Goal: Task Accomplishment & Management: Manage account settings

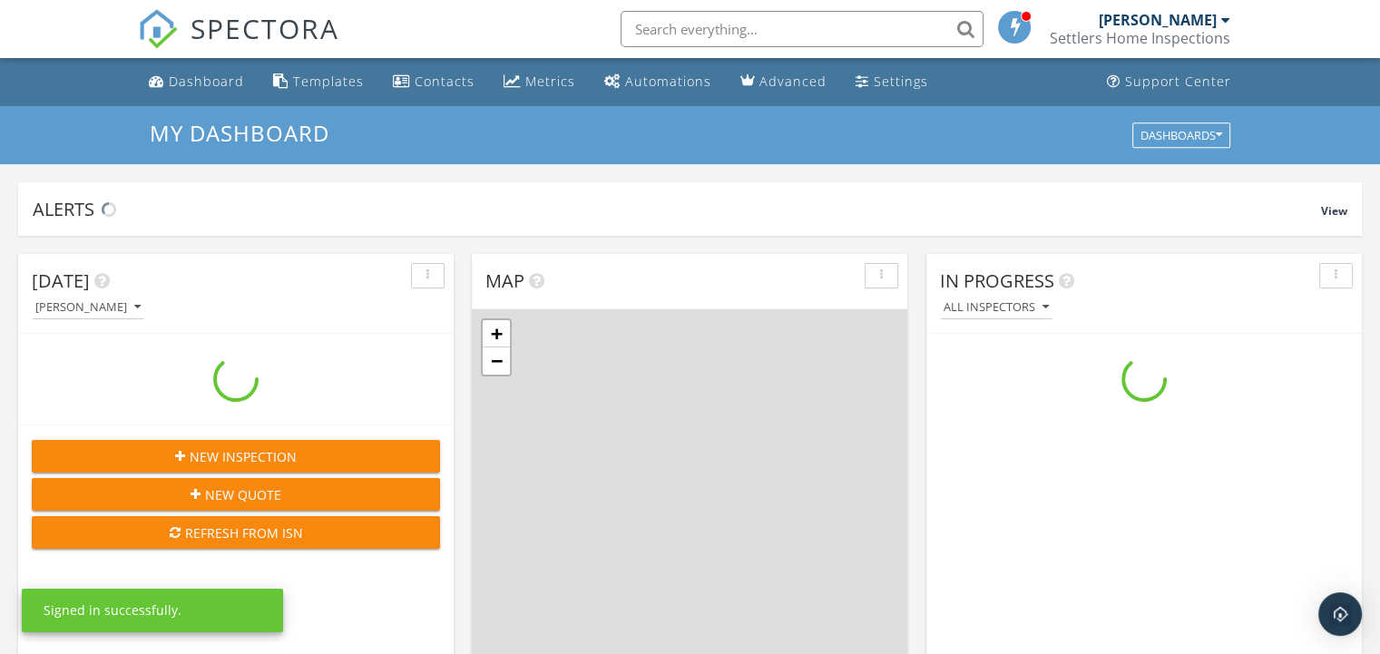
scroll to position [1678, 1407]
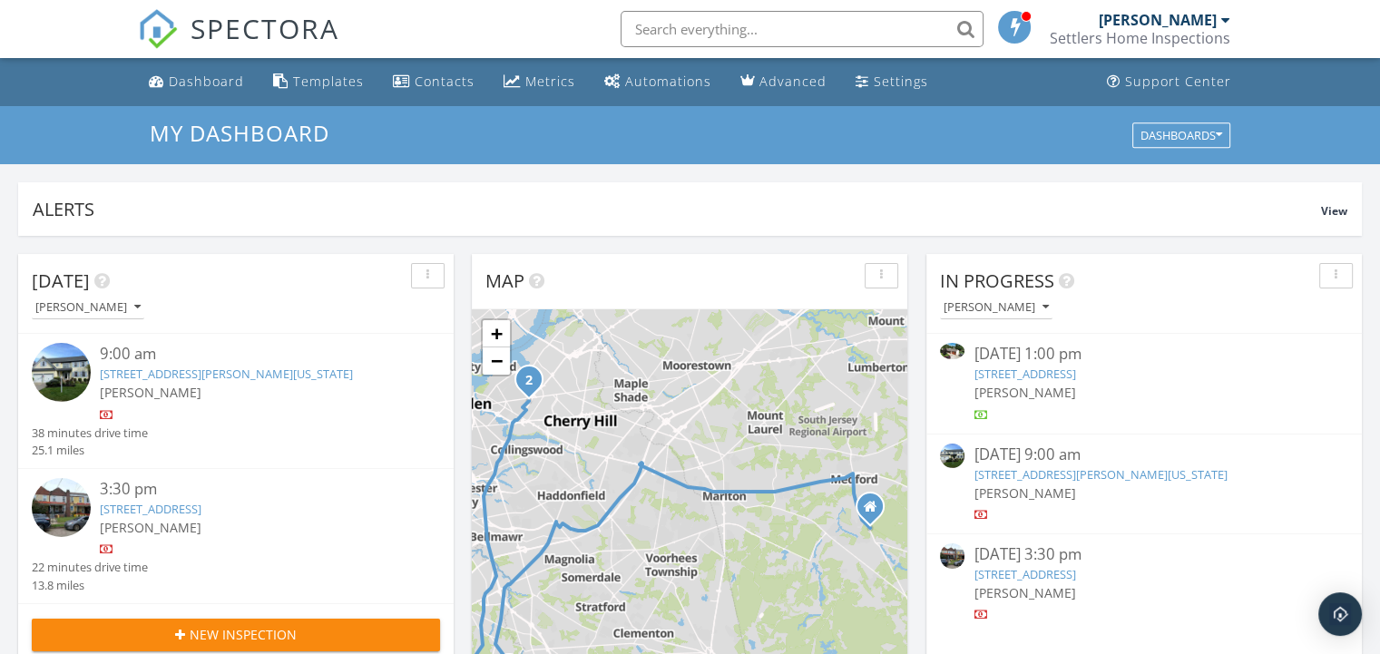
click at [269, 366] on link "10 Alton Way, Washington Township, NJ 08080" at bounding box center [226, 374] width 253 height 16
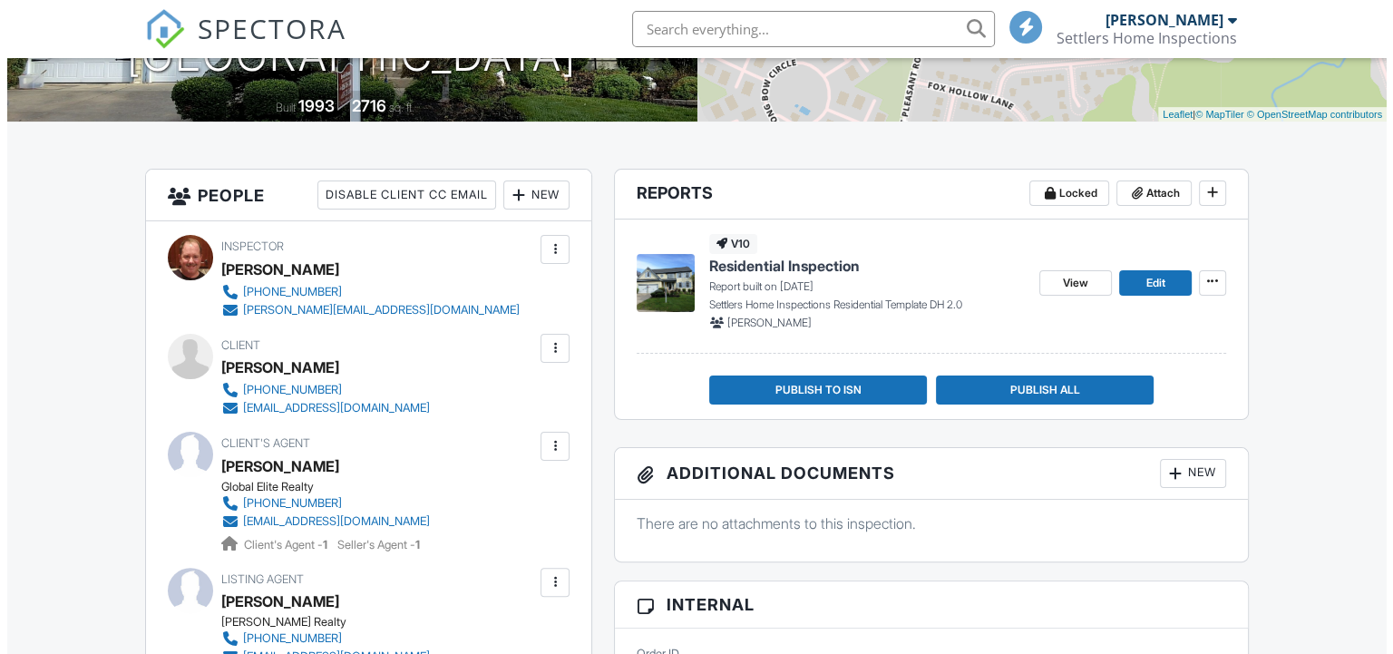
scroll to position [726, 0]
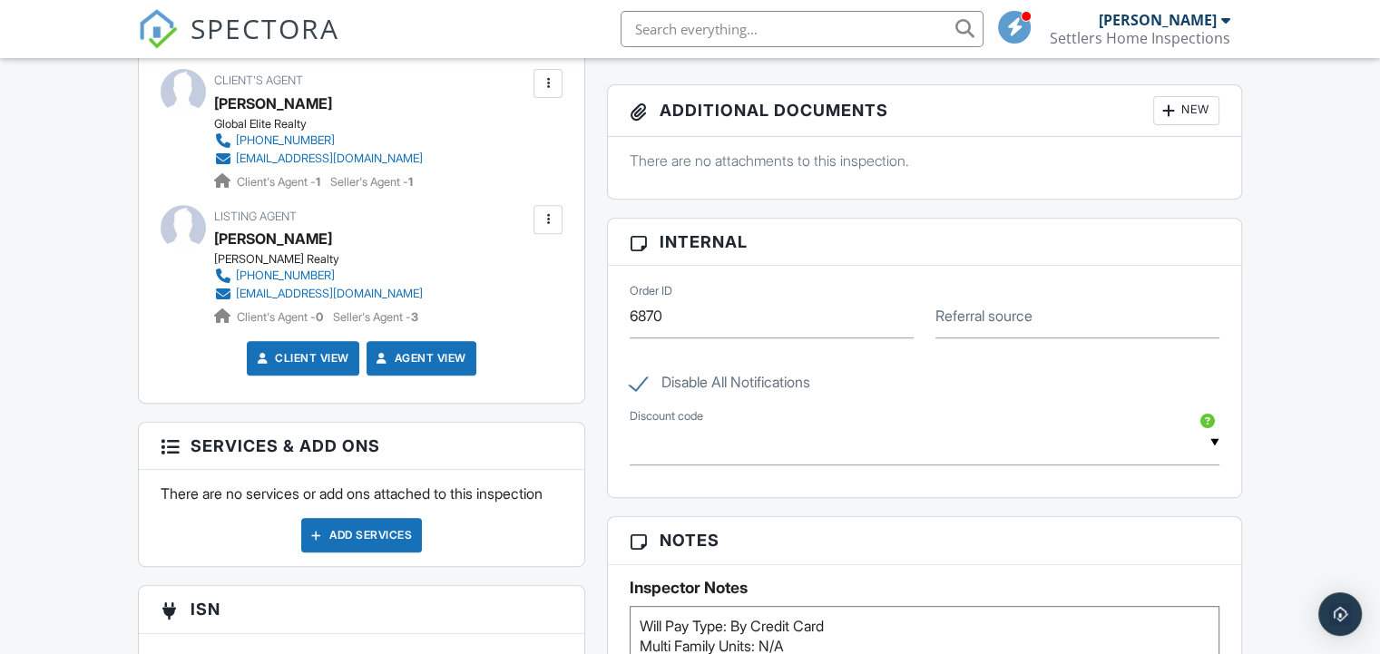
click at [372, 552] on div "Add Services" at bounding box center [361, 535] width 121 height 34
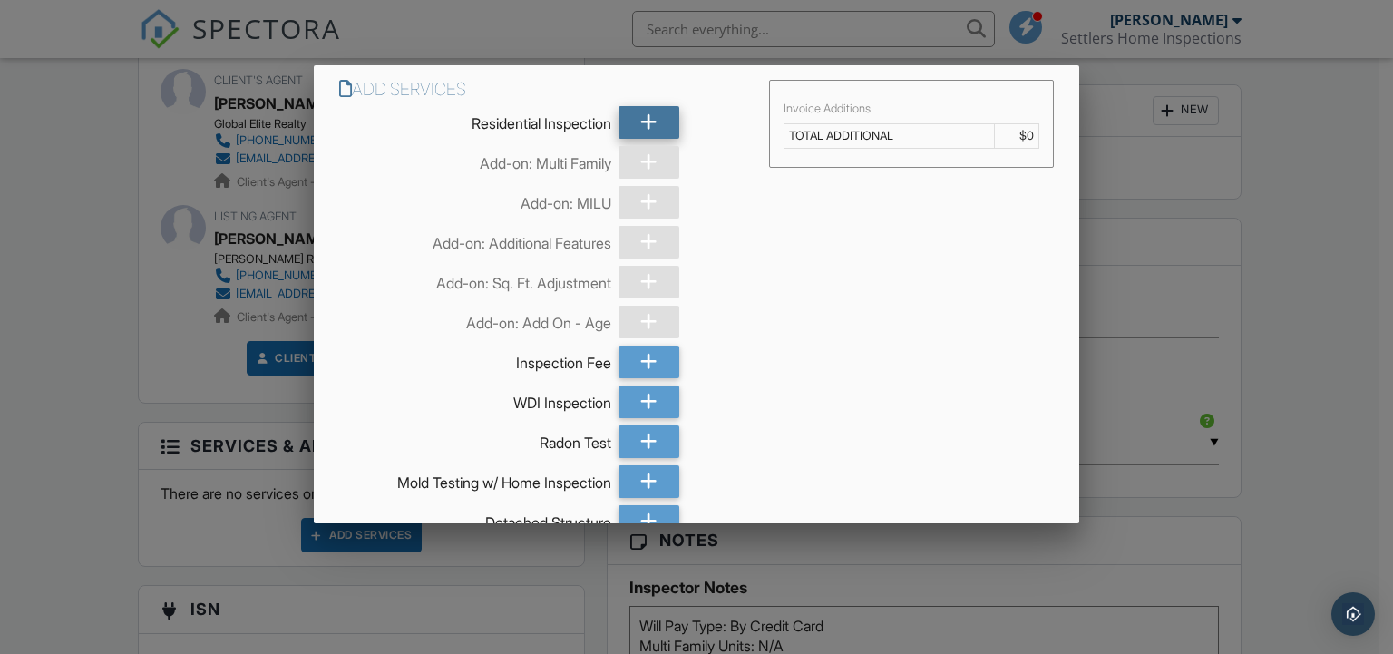
click at [619, 112] on div at bounding box center [649, 122] width 61 height 33
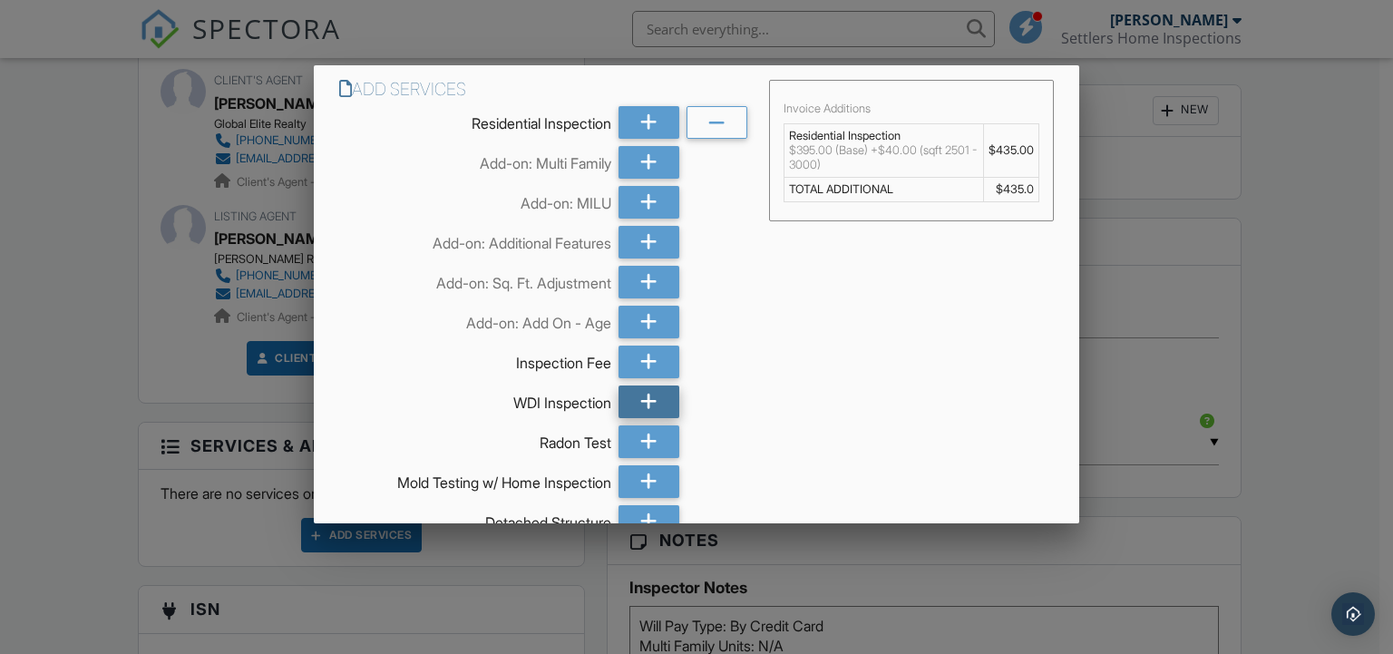
click at [631, 403] on div at bounding box center [649, 402] width 61 height 33
click at [642, 435] on icon at bounding box center [648, 441] width 17 height 33
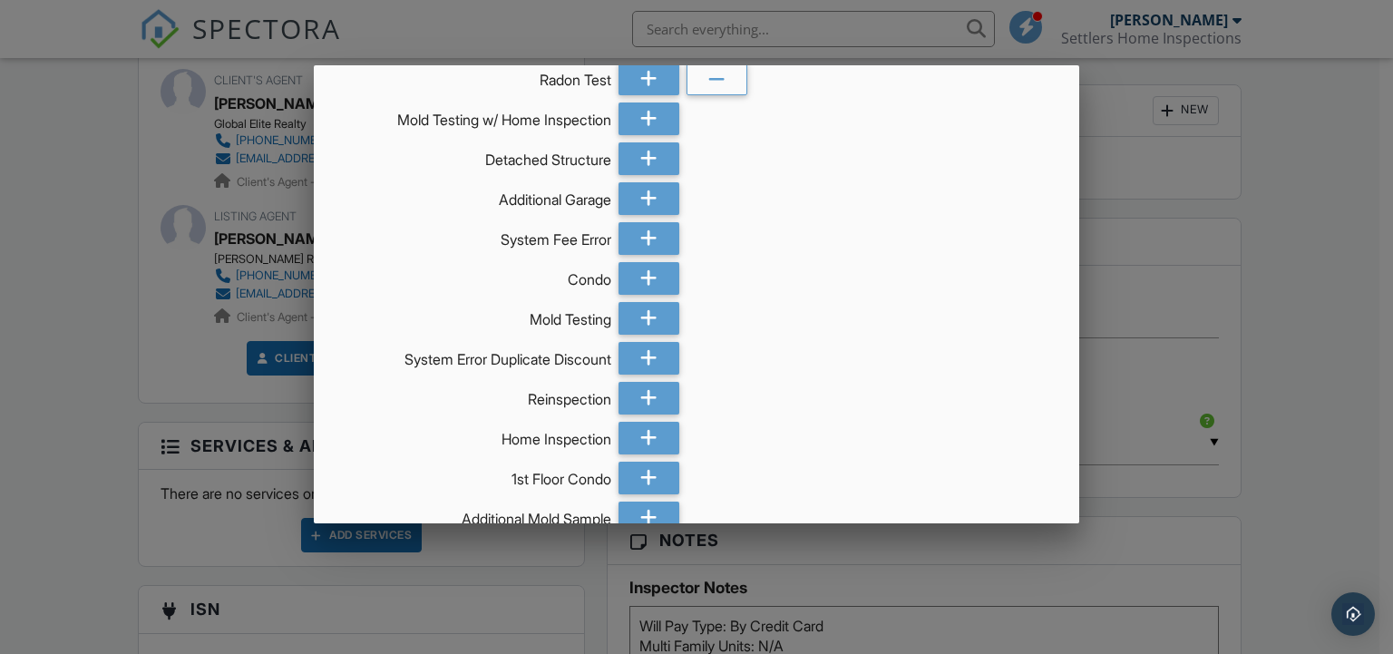
scroll to position [583, 0]
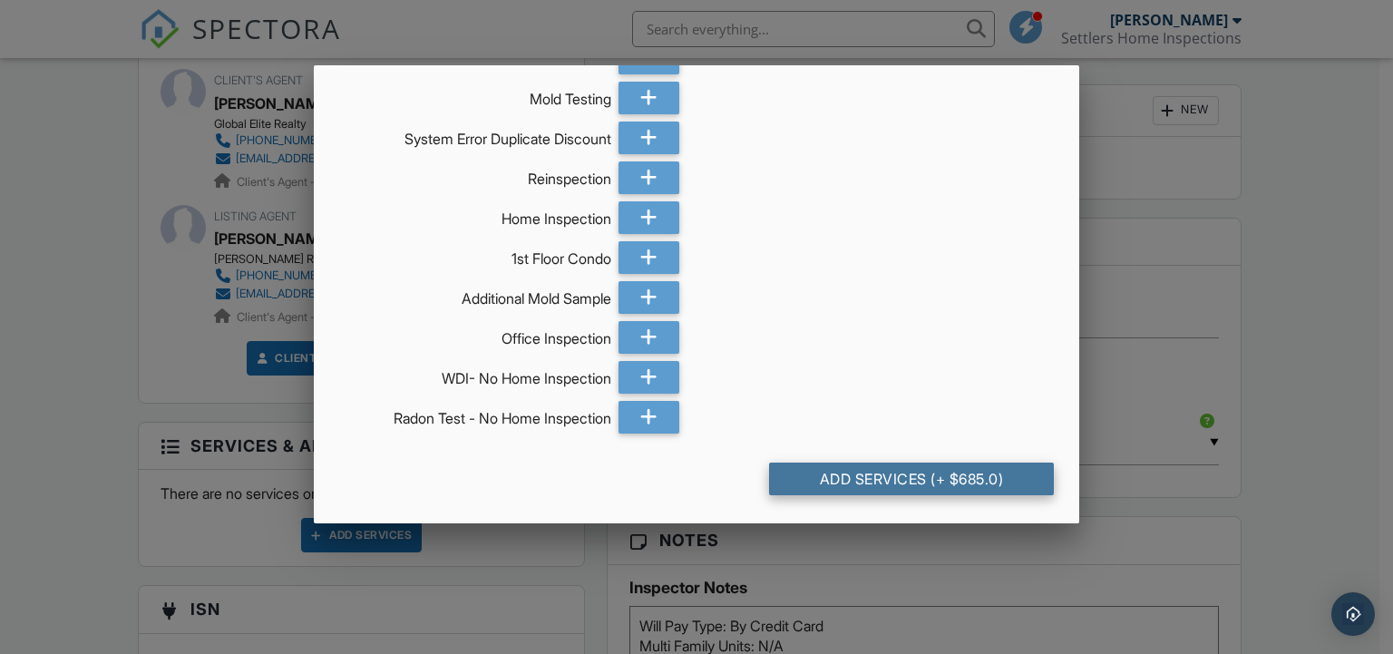
click at [892, 469] on div "Add Services (+ $685.0)" at bounding box center [912, 479] width 286 height 33
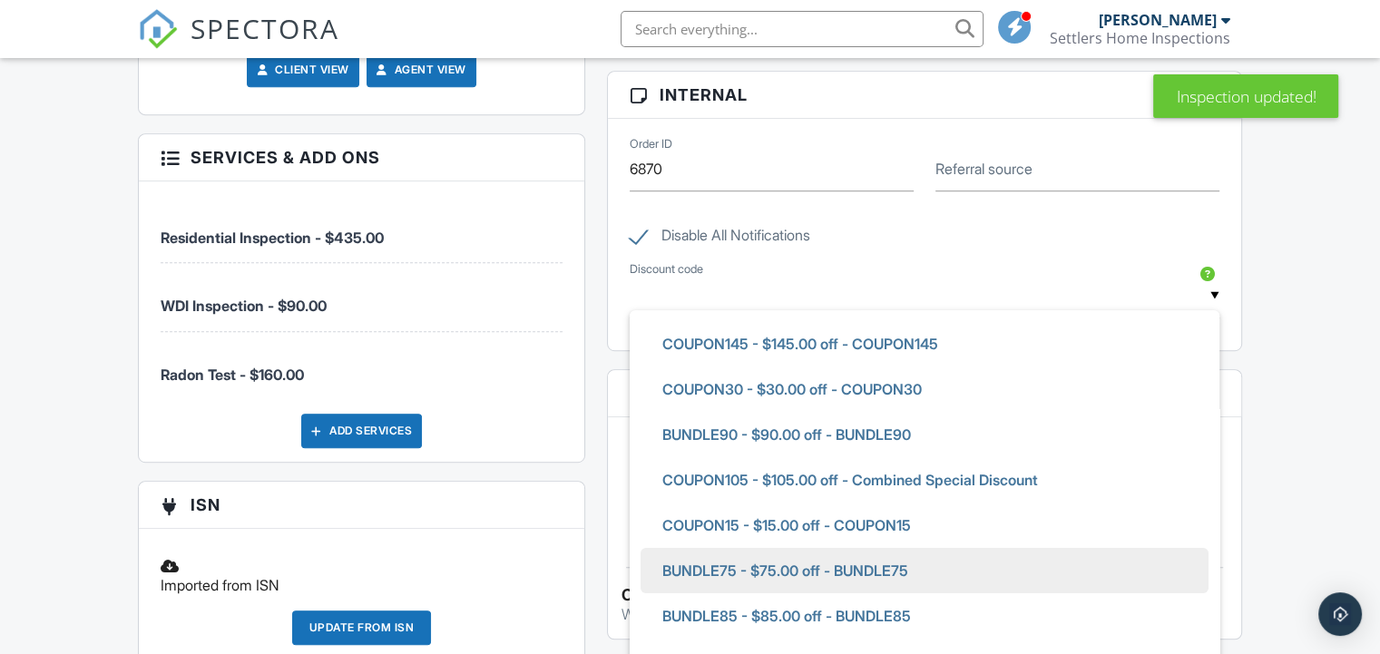
scroll to position [544, 0]
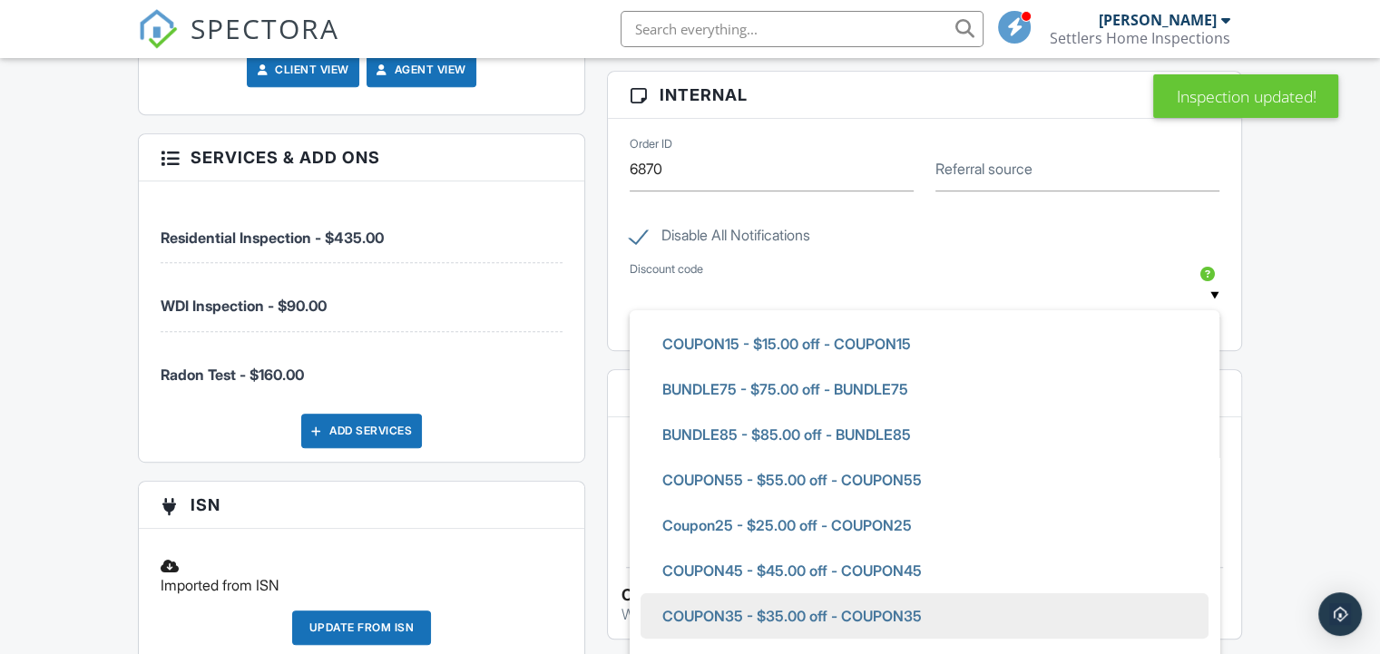
click at [797, 611] on span "COUPON35 - $35.00 off - COUPON35" at bounding box center [792, 615] width 288 height 45
type input "COUPON35 - $35.00 off - COUPON35"
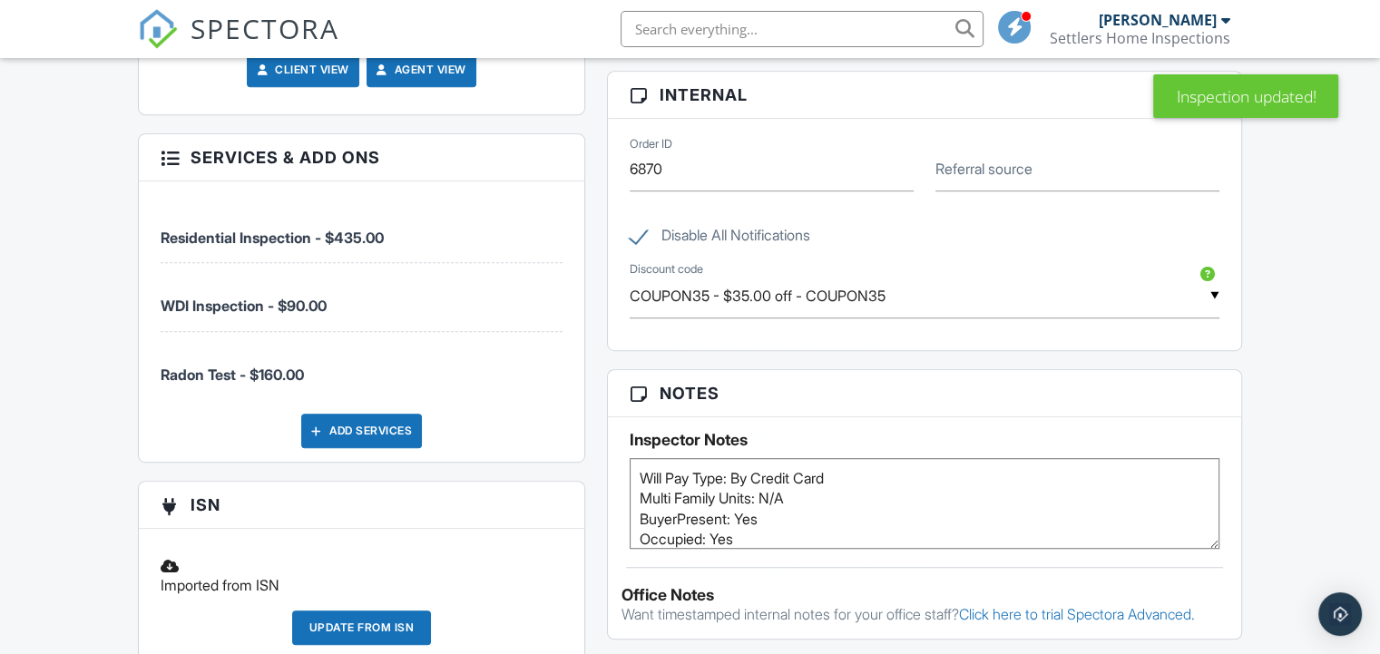
scroll to position [827, 0]
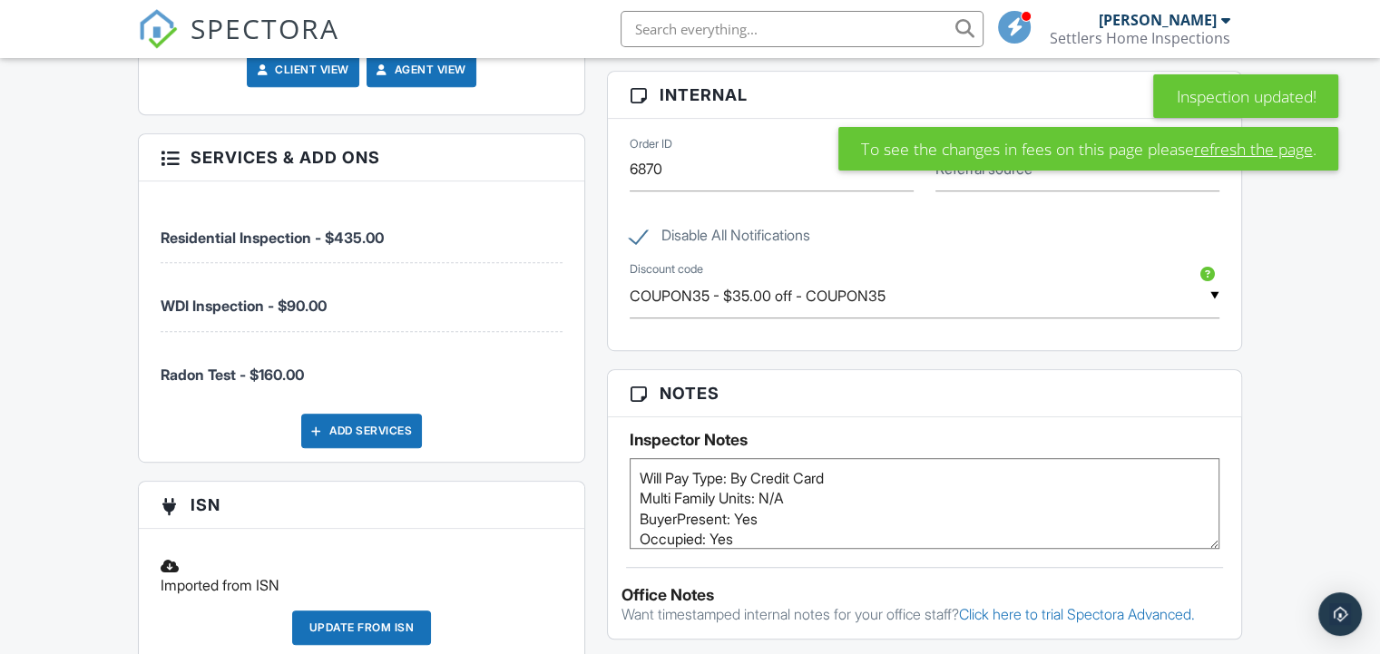
click at [1260, 142] on link "refresh the page" at bounding box center [1252, 149] width 119 height 24
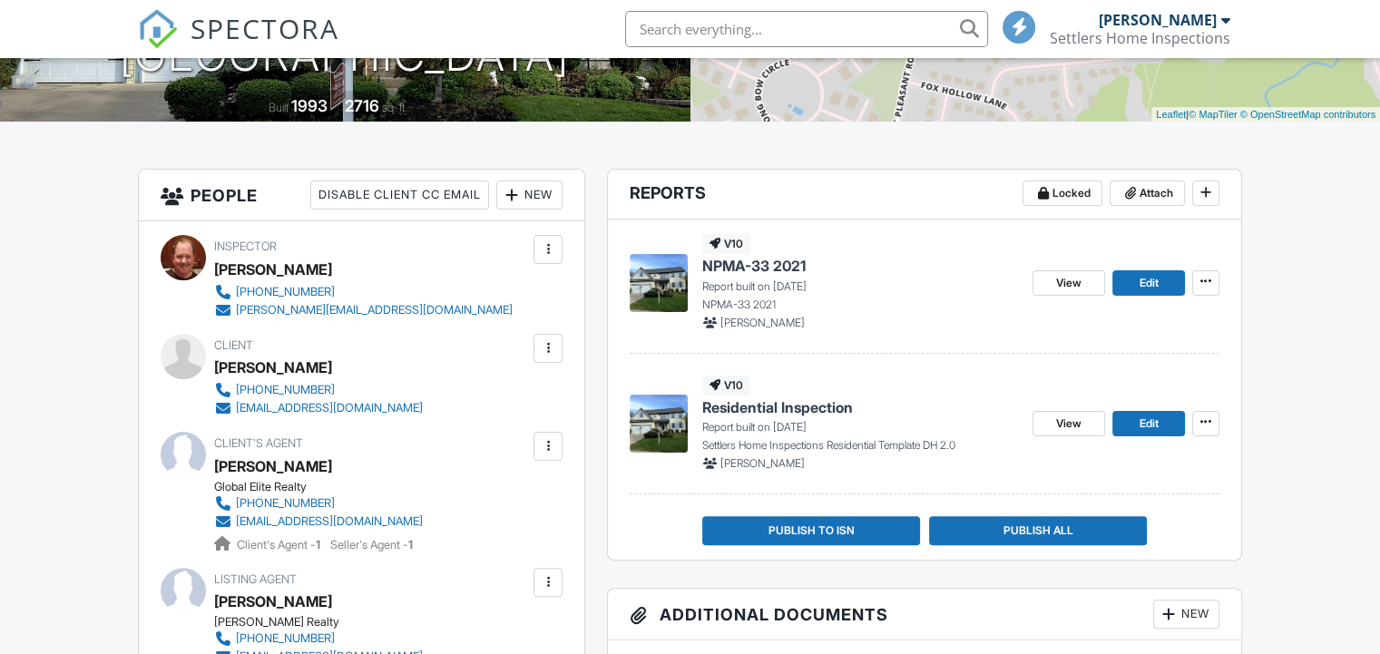
scroll to position [363, 0]
click at [1065, 281] on span "View" at bounding box center [1068, 283] width 25 height 18
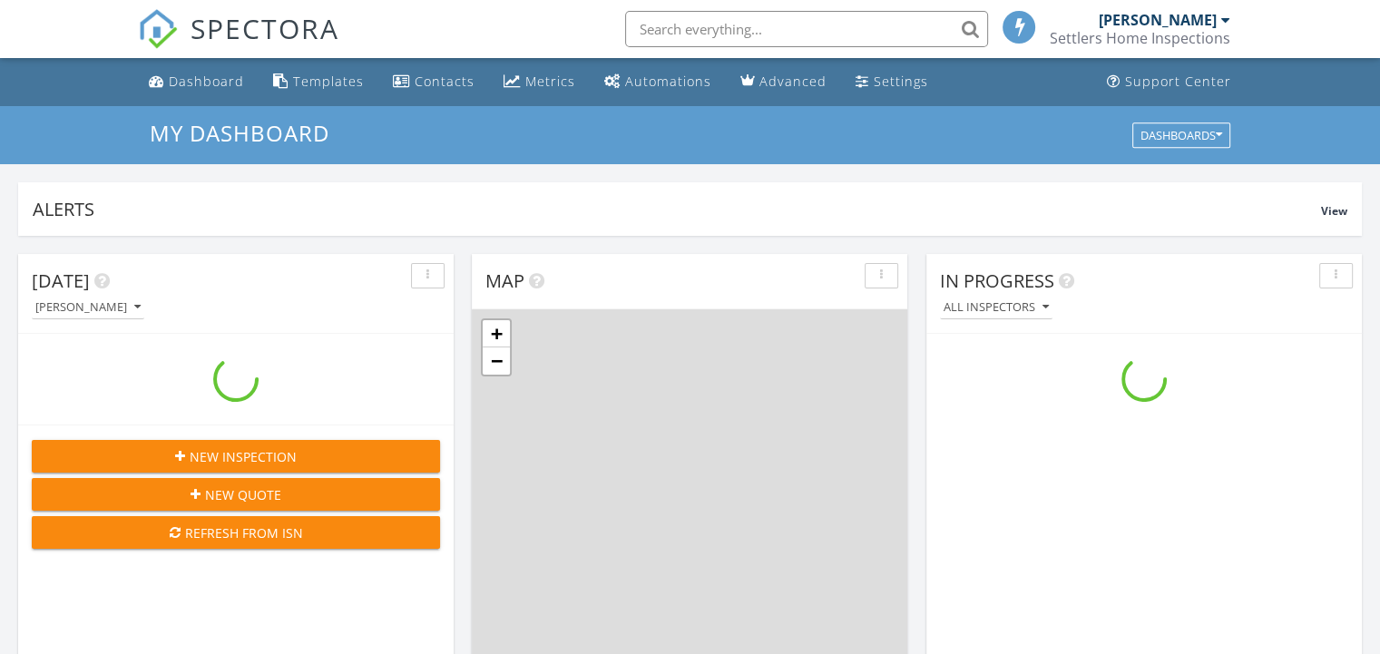
scroll to position [1678, 1407]
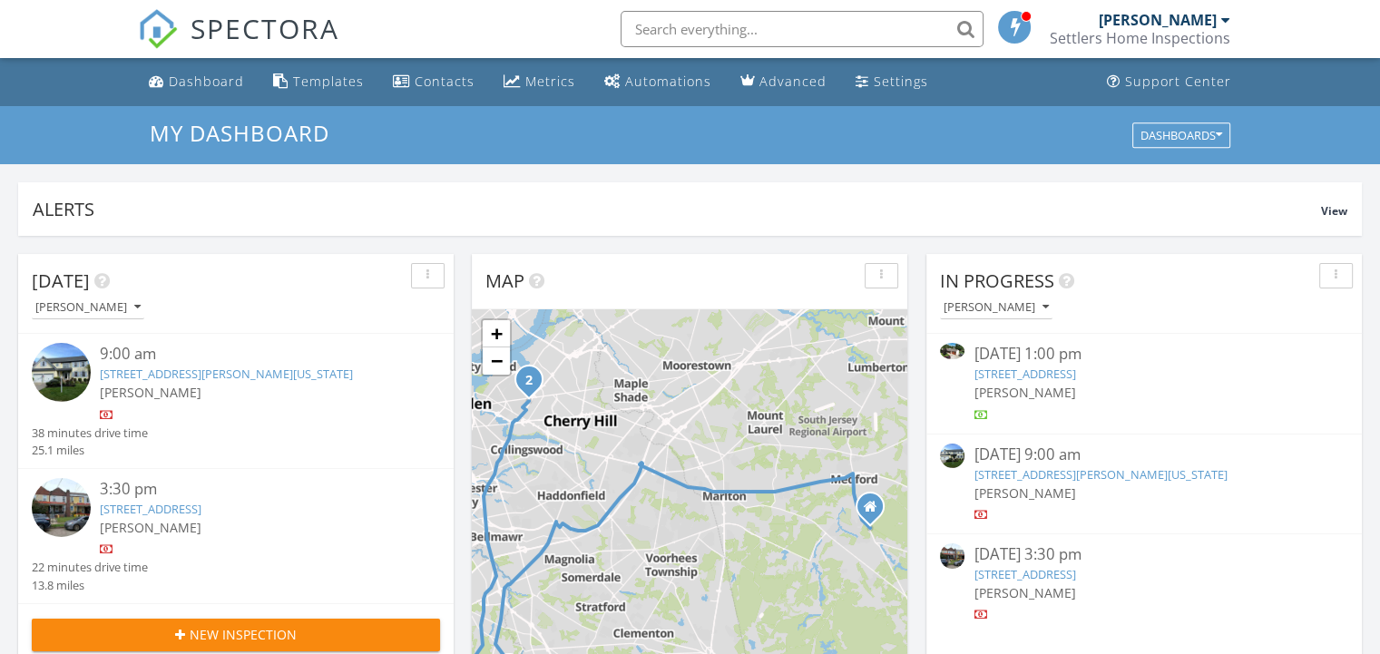
click at [233, 376] on link "[STREET_ADDRESS][PERSON_NAME][US_STATE]" at bounding box center [226, 374] width 253 height 16
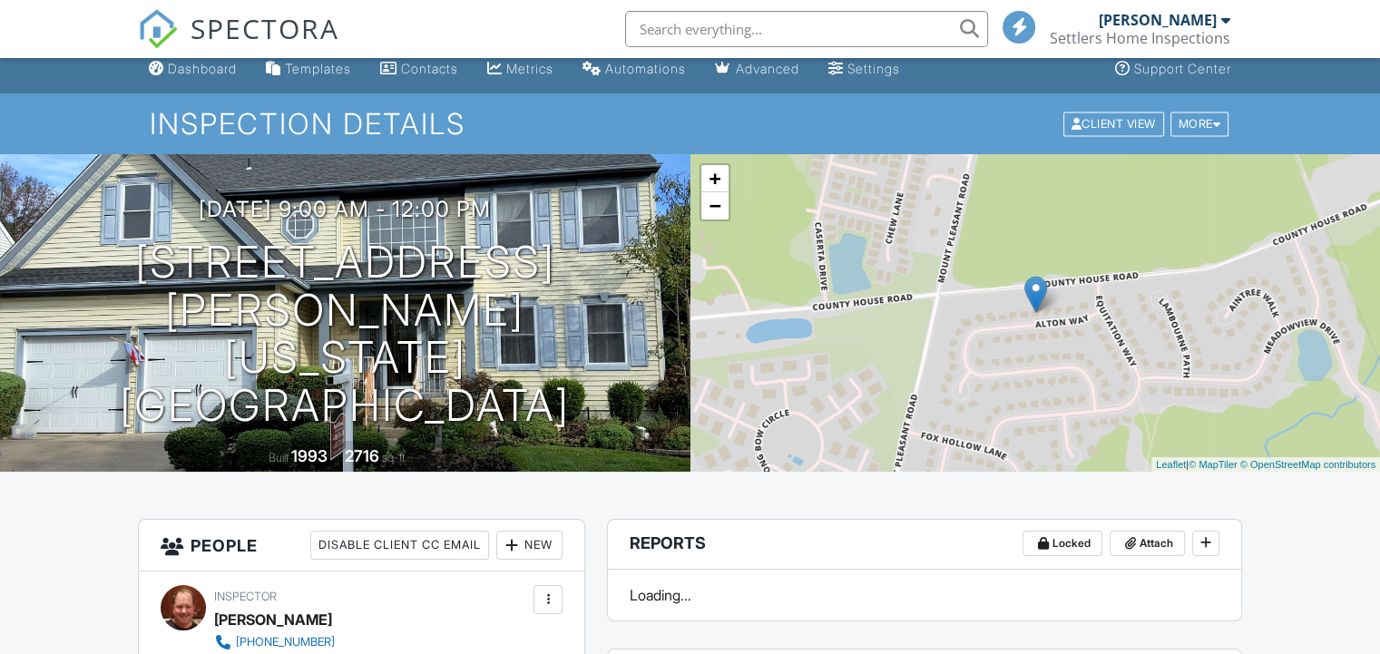
scroll to position [363, 0]
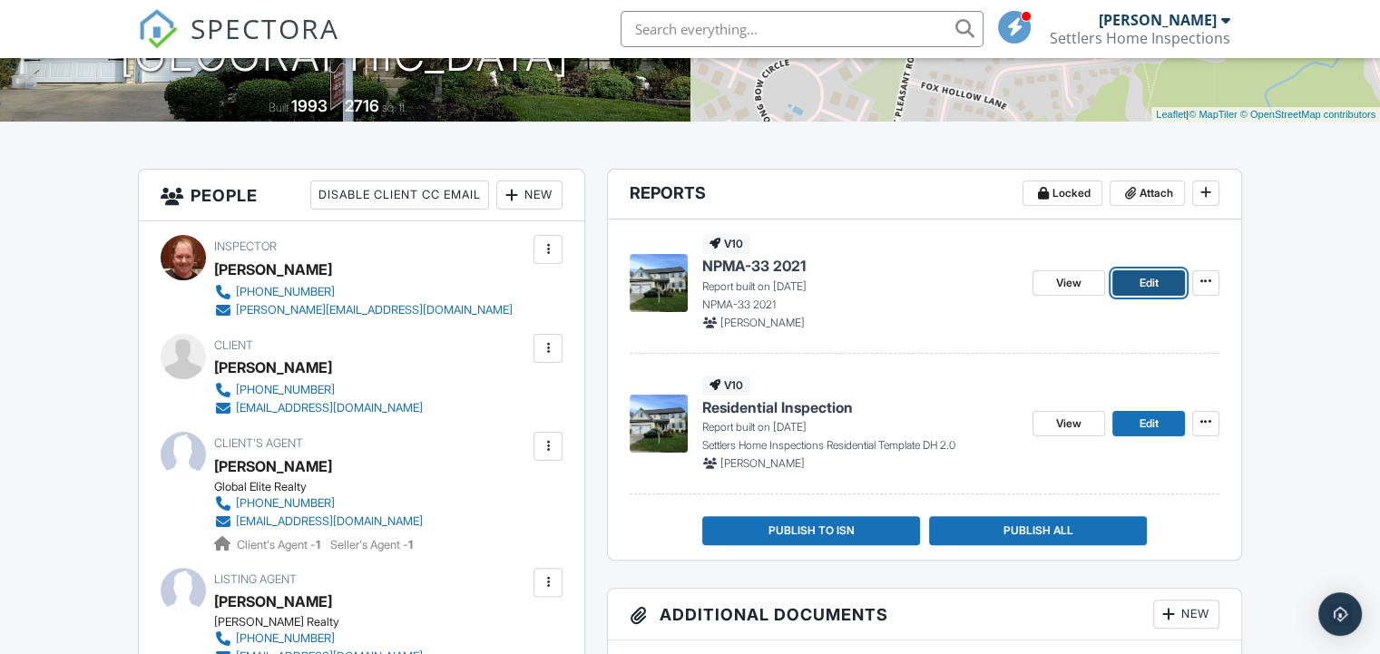
click at [1145, 282] on span "Edit" at bounding box center [1148, 283] width 19 height 18
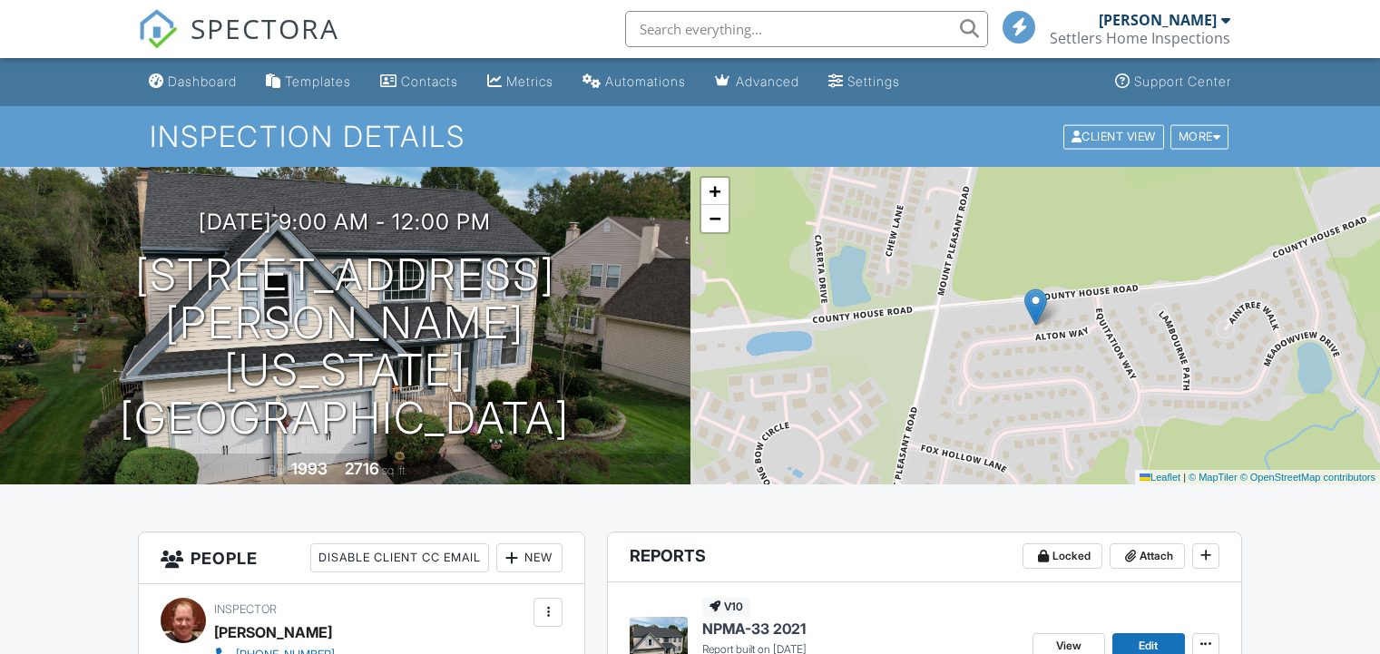
scroll to position [544, 0]
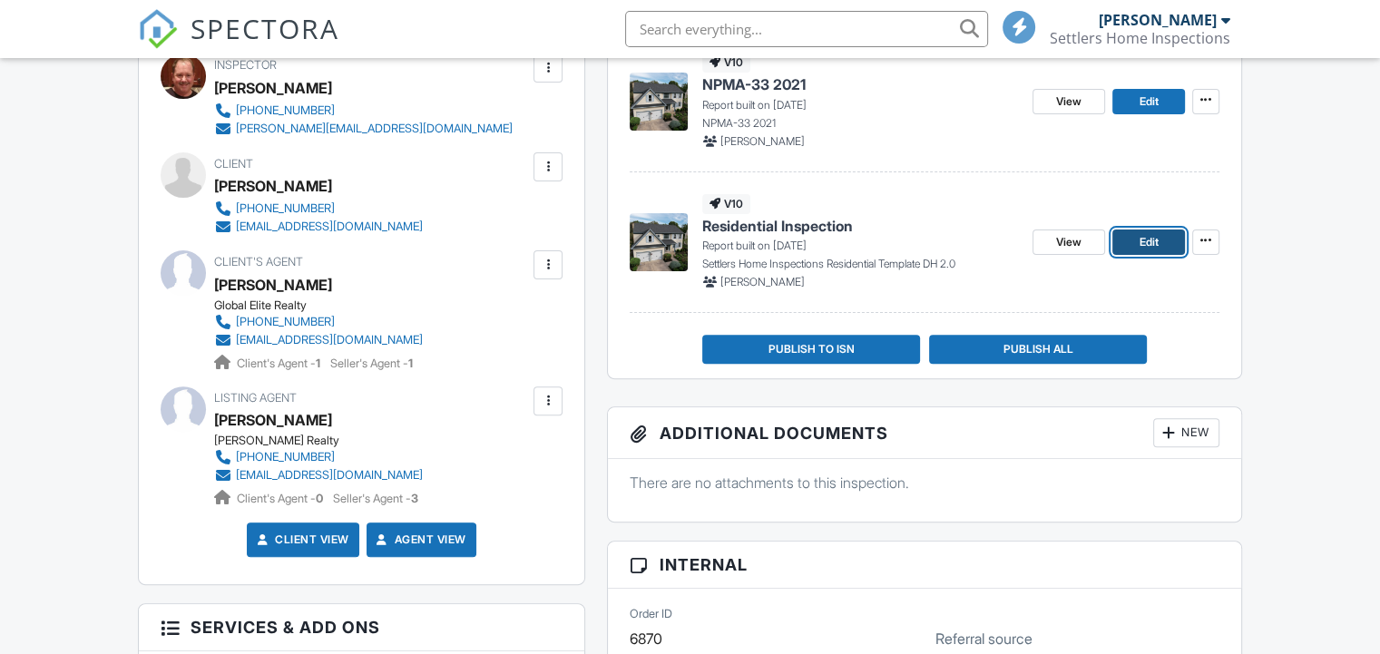
click at [1144, 245] on span "Edit" at bounding box center [1148, 242] width 19 height 18
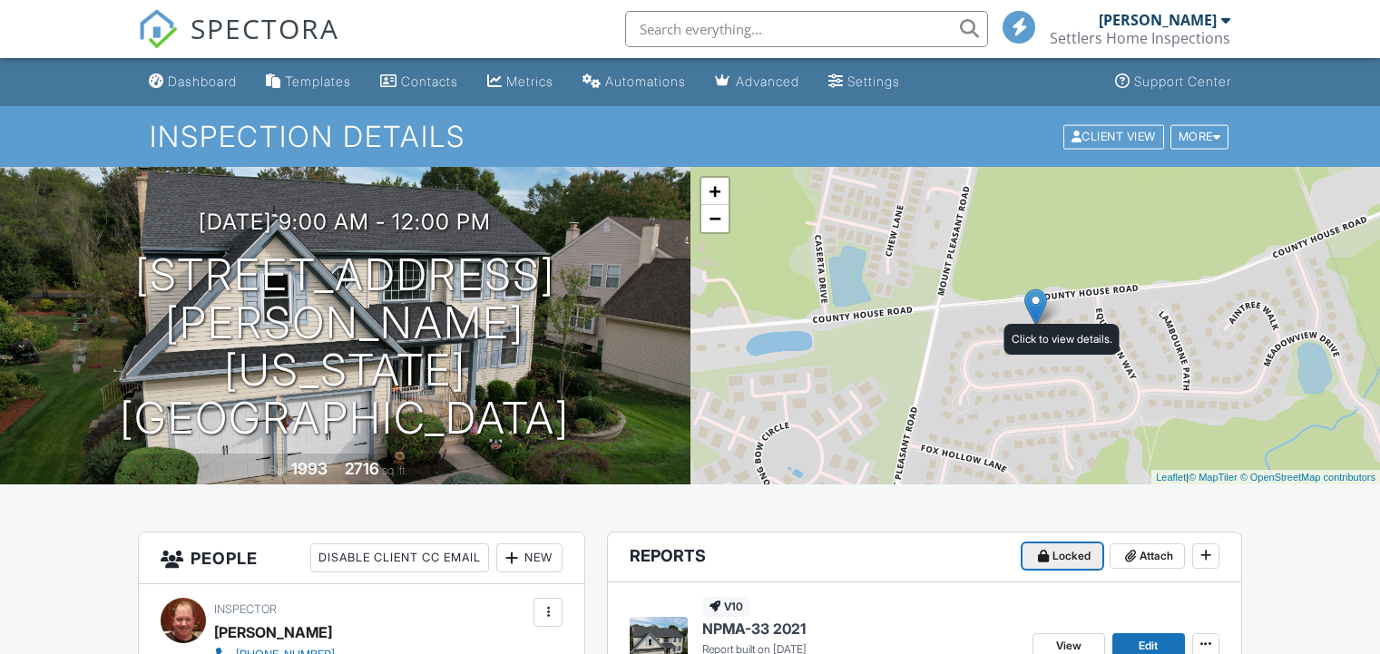
click at [1054, 547] on span "Locked" at bounding box center [1071, 556] width 38 height 18
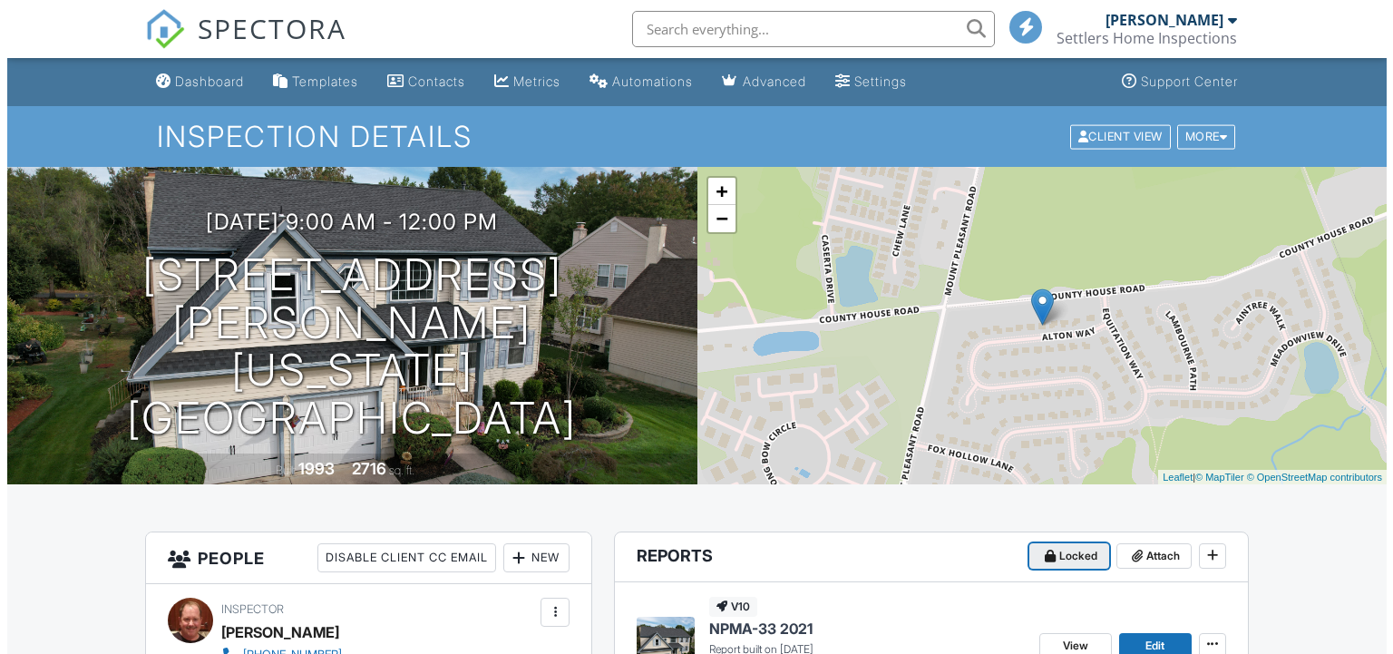
scroll to position [181, 0]
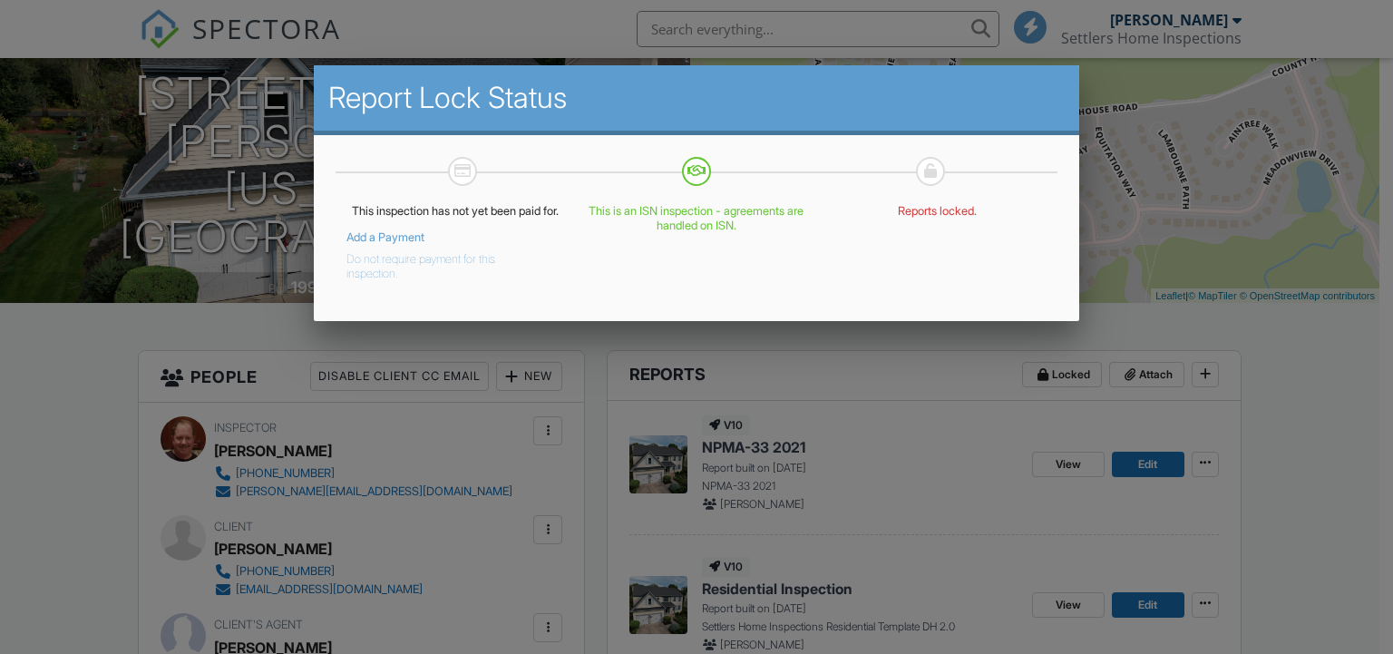
click at [405, 244] on link "Add a Payment" at bounding box center [386, 237] width 78 height 14
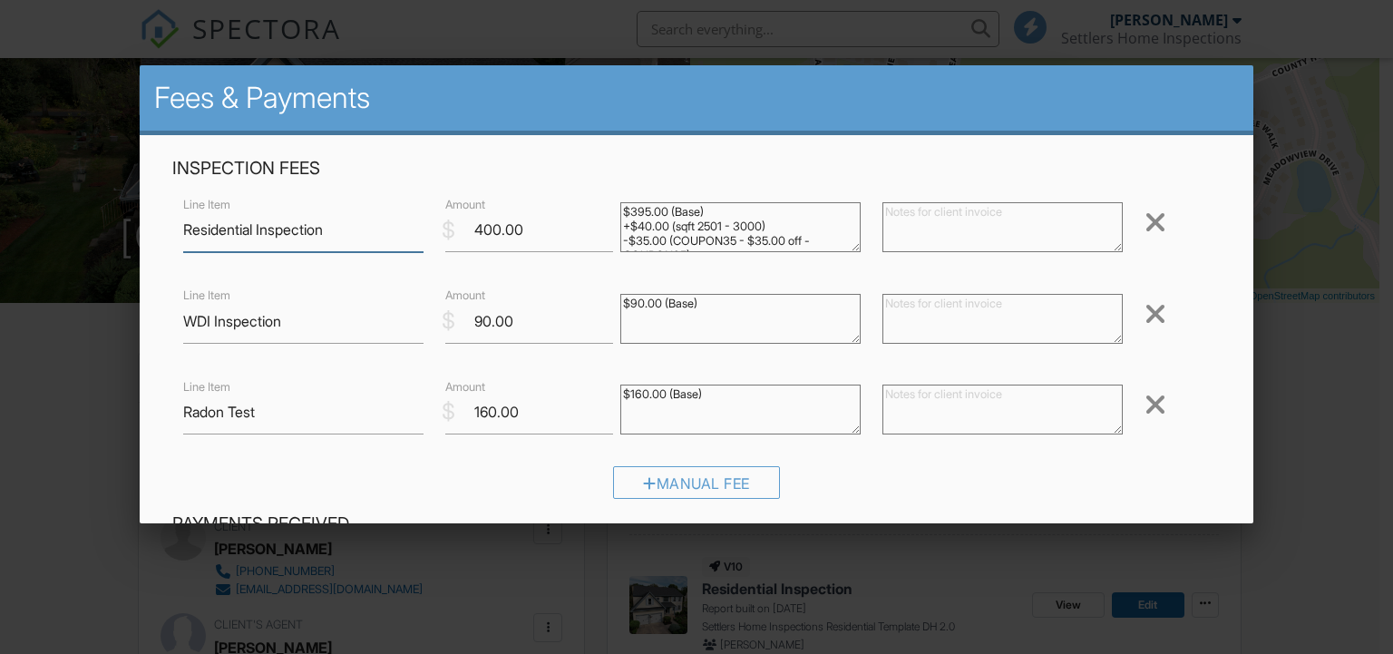
scroll to position [363, 0]
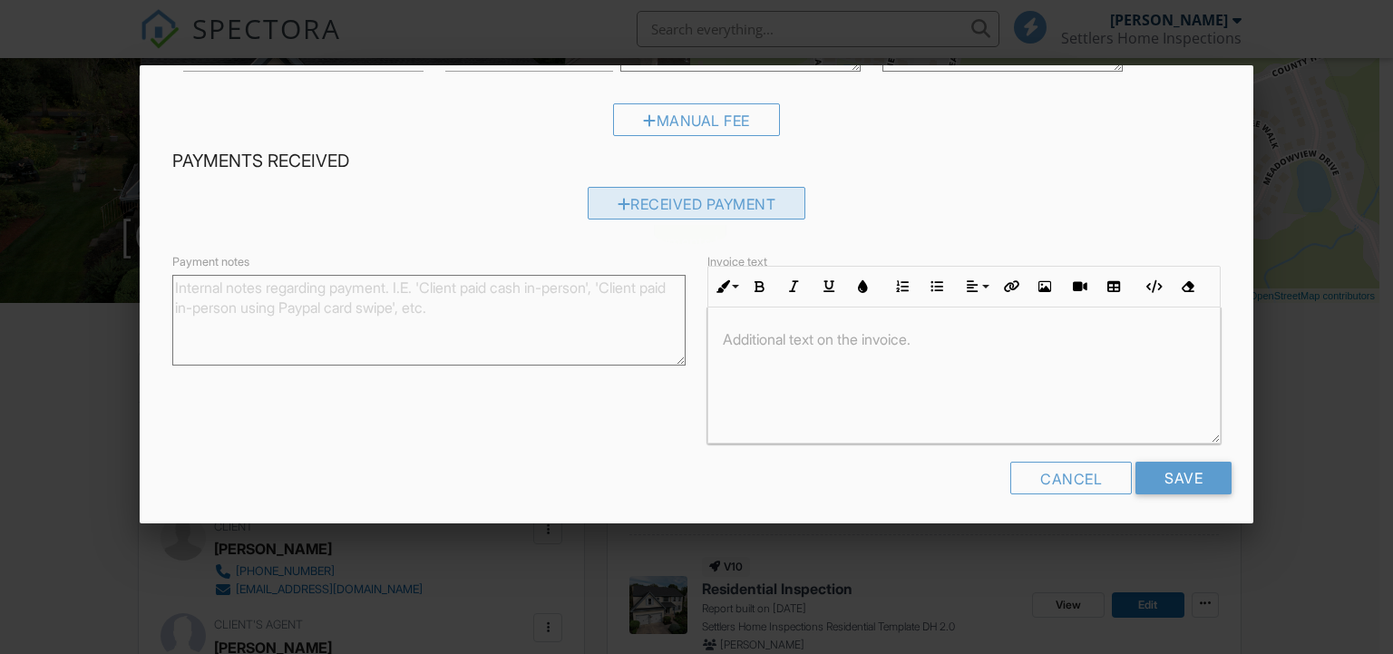
click at [631, 200] on div "Received Payment" at bounding box center [697, 203] width 219 height 33
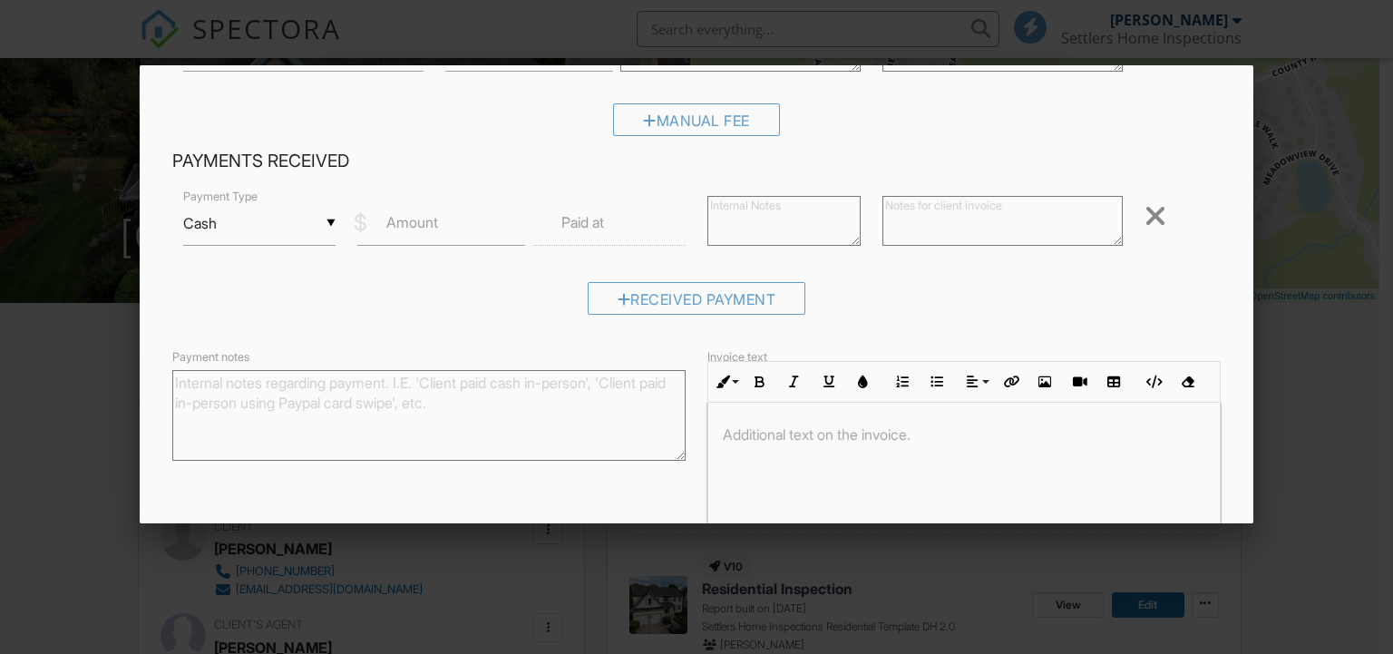
click at [319, 224] on div "▼ Cash Cash Check On-Site Card Other Cash Check On-Site Card Other" at bounding box center [259, 223] width 153 height 44
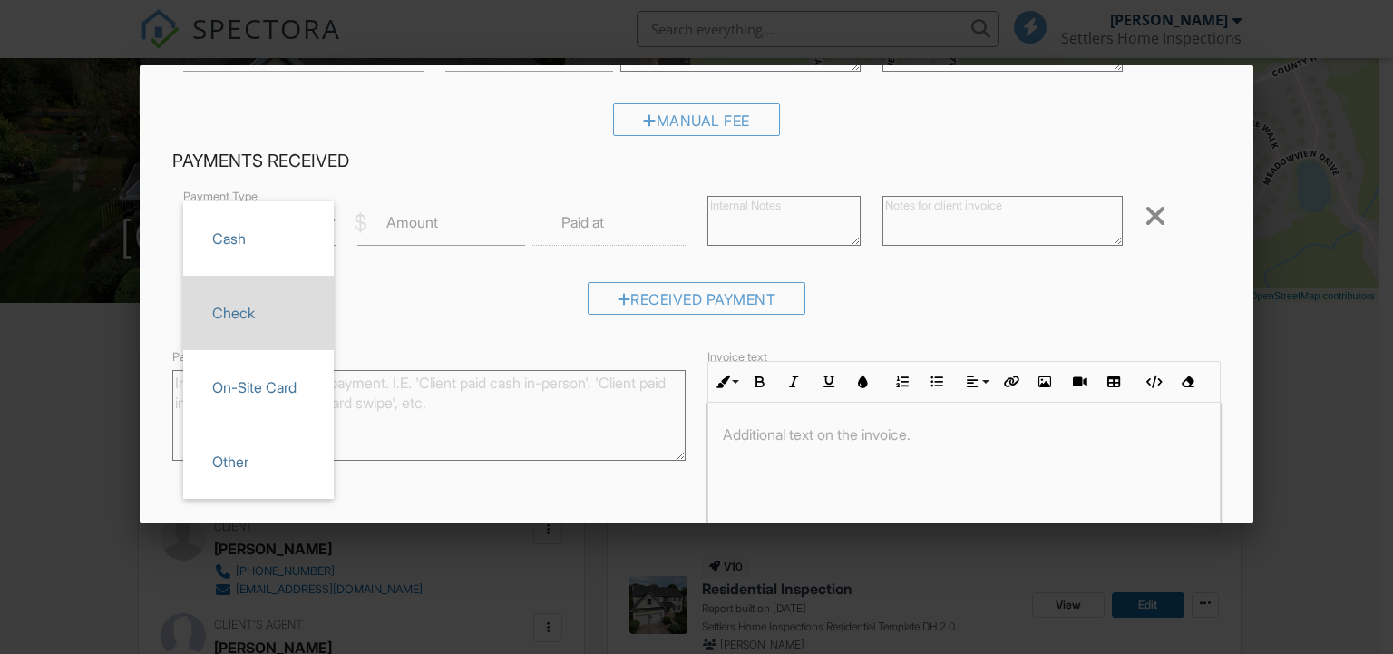
click at [299, 289] on li "Check" at bounding box center [258, 313] width 151 height 74
type input "Check"
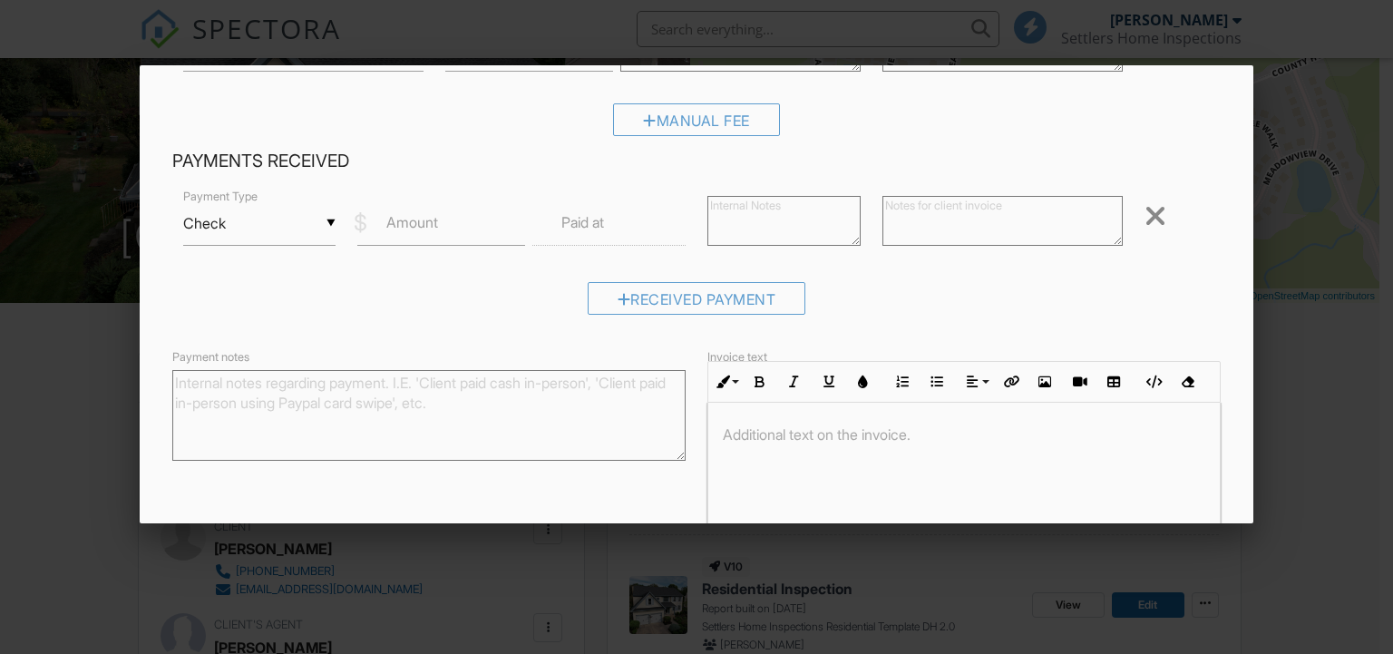
click at [433, 228] on label "Amount" at bounding box center [412, 222] width 52 height 20
click at [433, 228] on input "Amount" at bounding box center [441, 223] width 168 height 44
type input "650.00"
click at [610, 225] on input "text" at bounding box center [609, 223] width 153 height 44
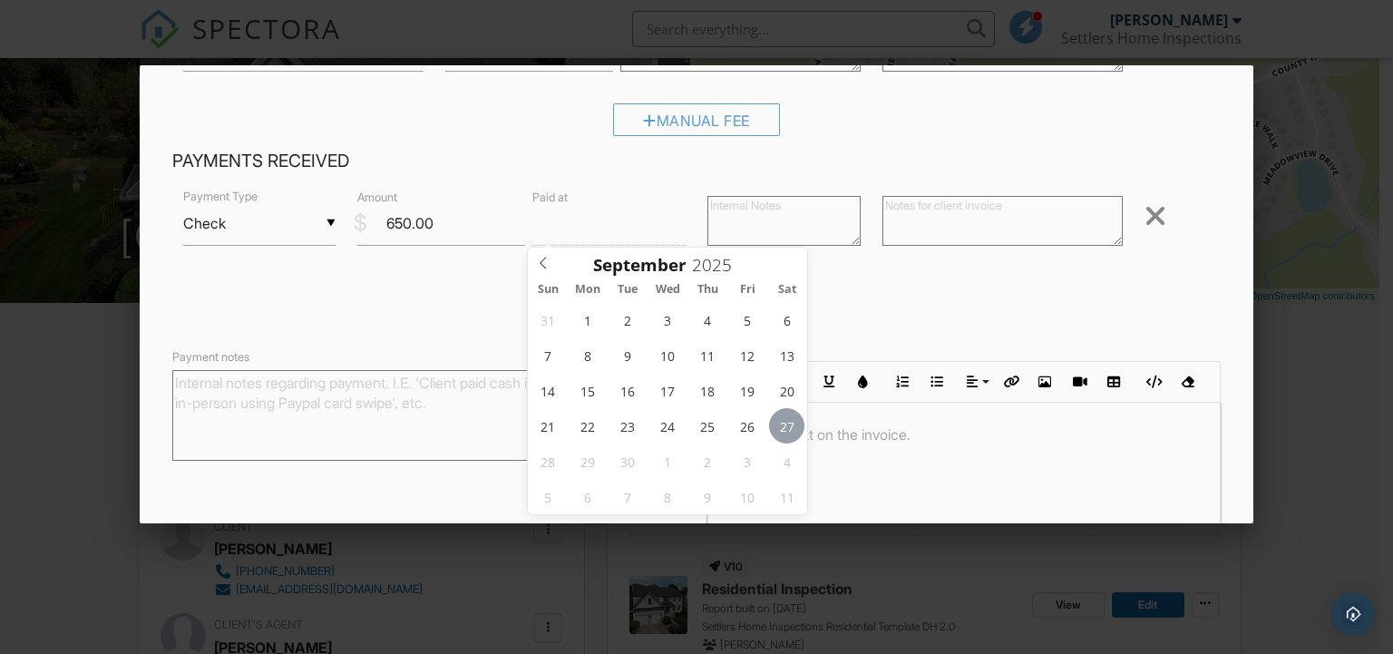
type input "[DATE] 12:00 PM"
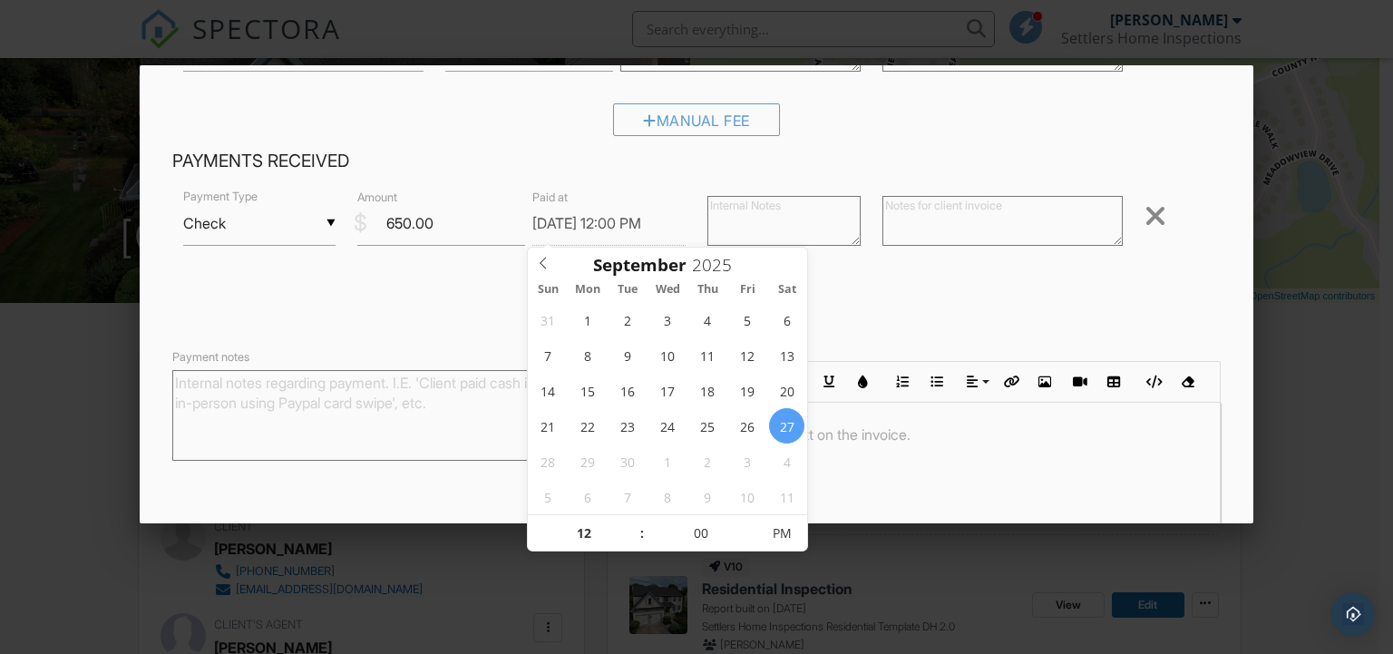
click at [884, 306] on div "Received Payment" at bounding box center [697, 305] width 1050 height 46
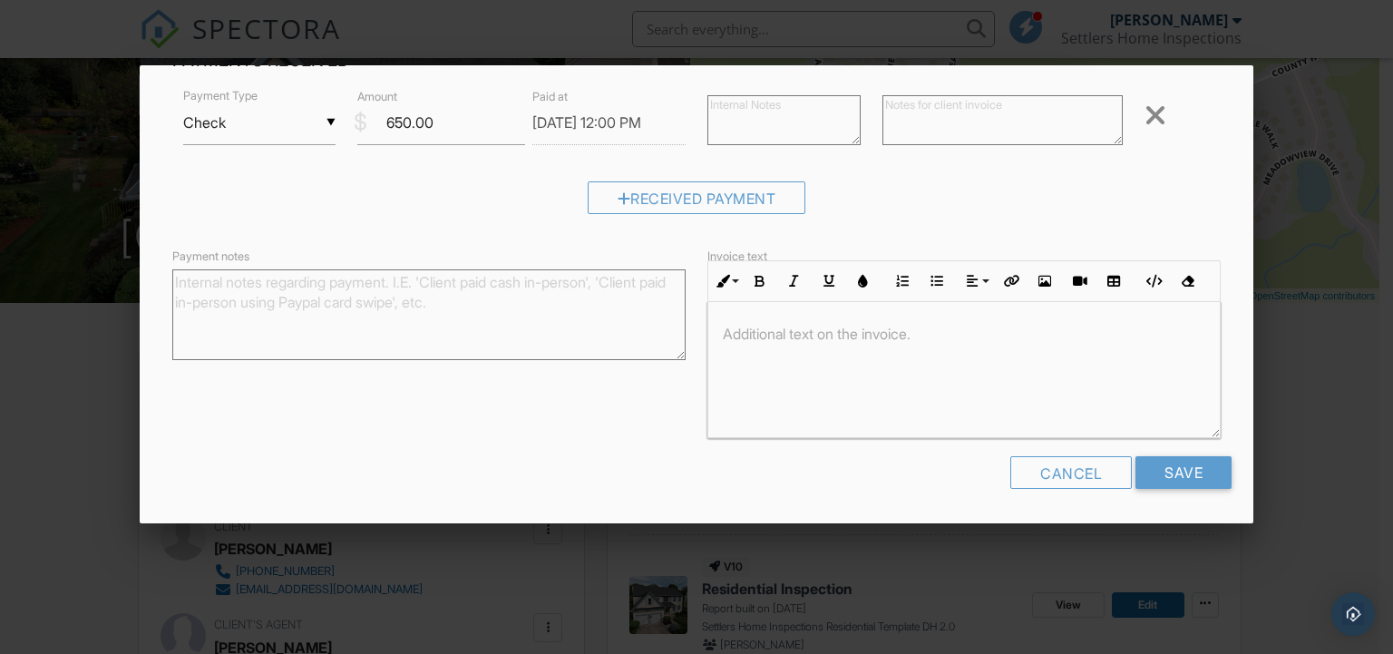
scroll to position [0, 0]
click at [1165, 464] on input "Save" at bounding box center [1184, 472] width 96 height 33
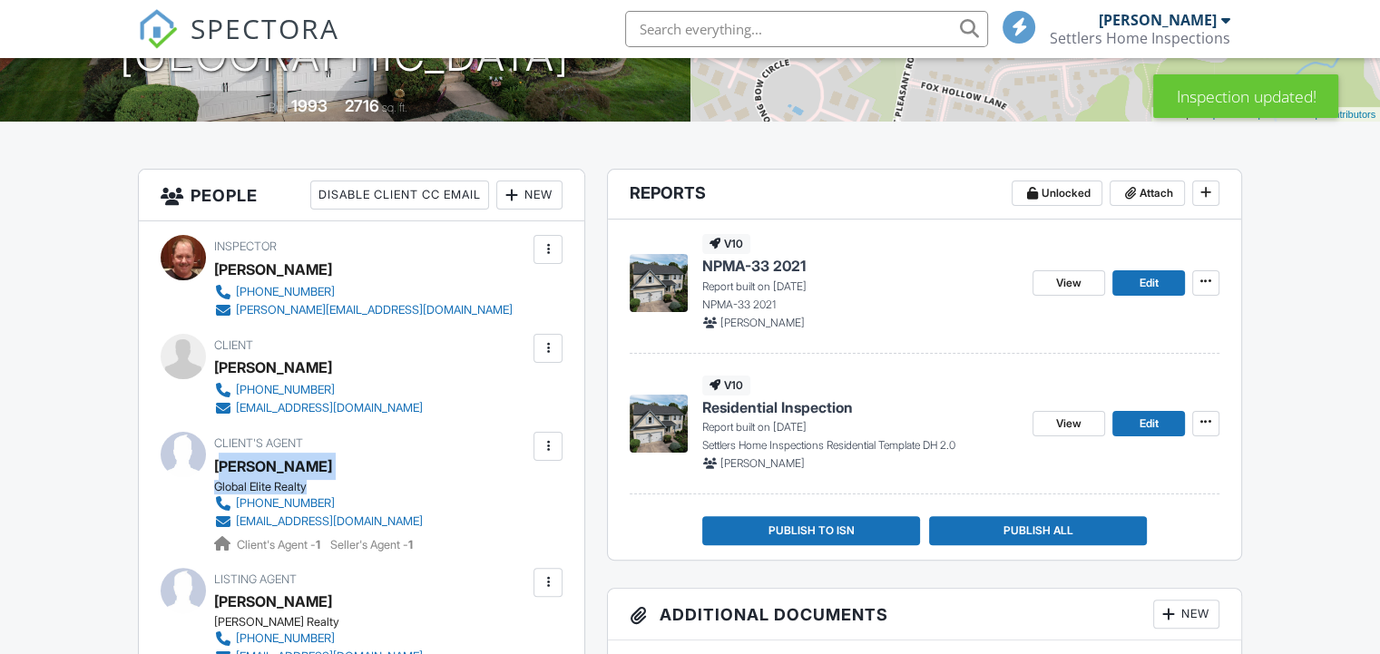
scroll to position [363, 0]
click at [218, 471] on div "Client's Agent [PERSON_NAME] Global Elite Realty [PHONE_NUMBER] [EMAIL_ADDRESS]…" at bounding box center [362, 493] width 296 height 122
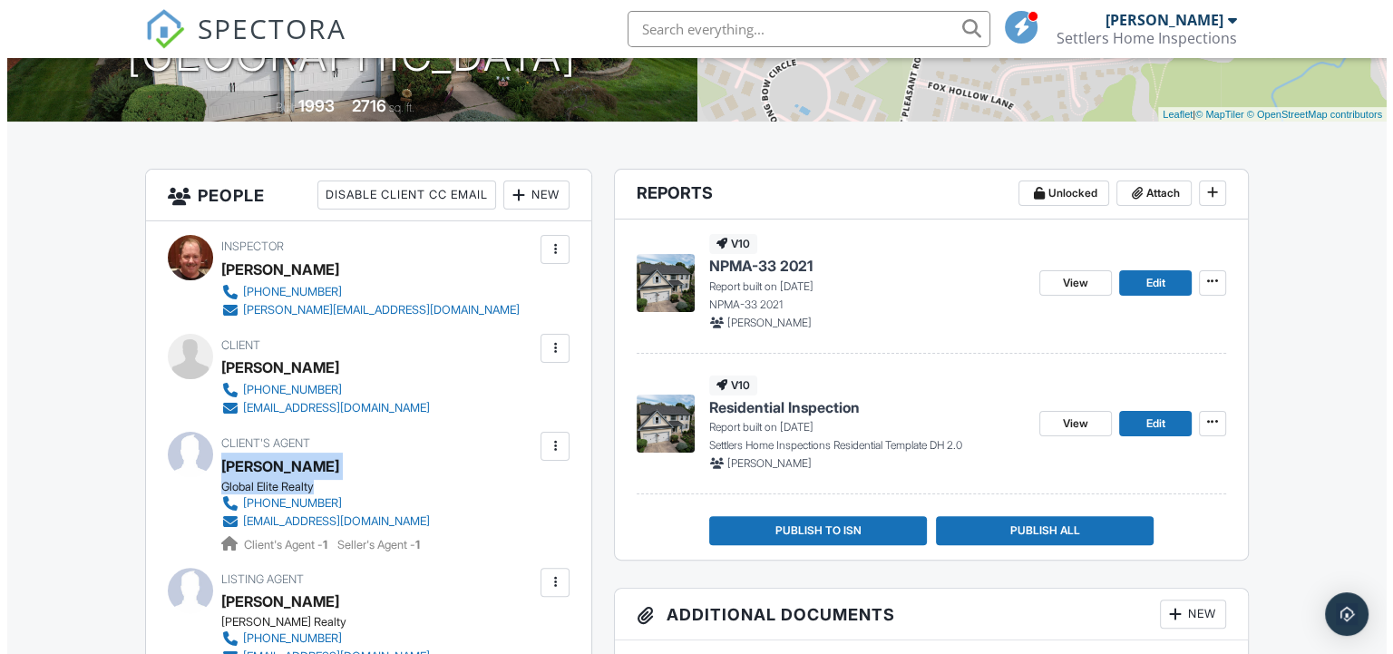
scroll to position [544, 0]
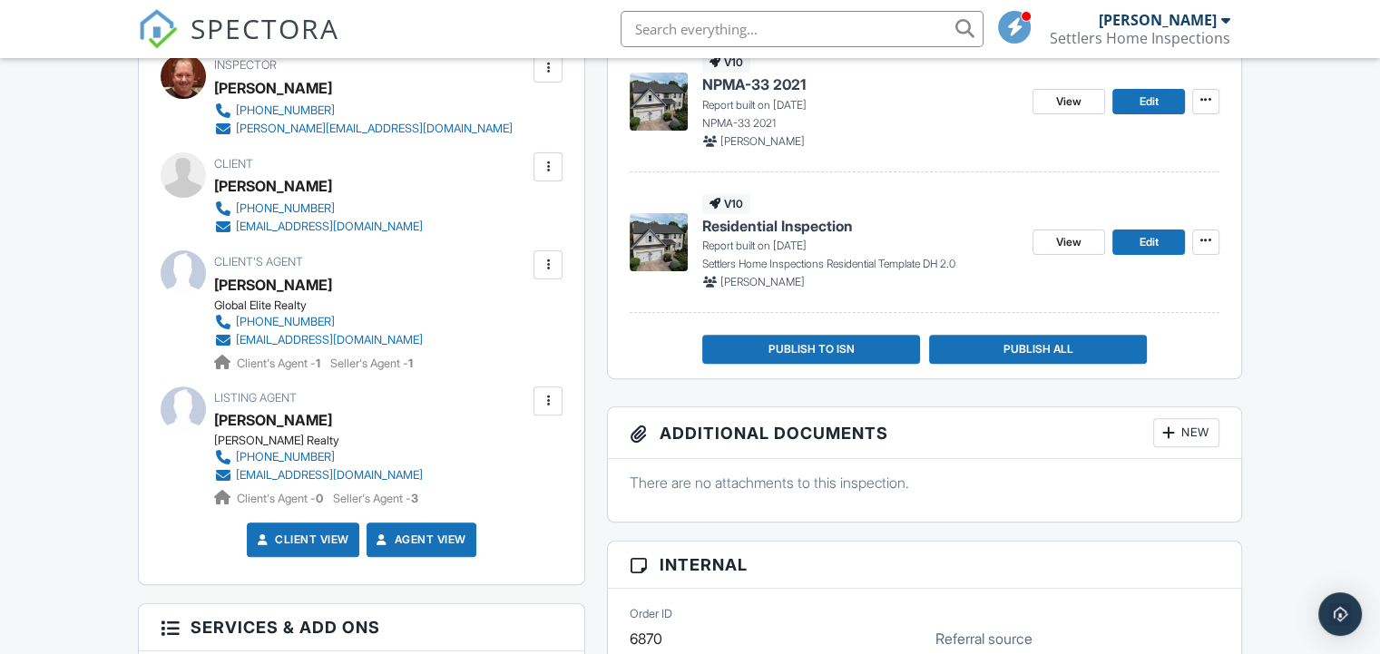
click at [466, 322] on div "Client's Agent [PERSON_NAME] Global Elite Realty [PHONE_NUMBER] [EMAIL_ADDRESS]…" at bounding box center [362, 311] width 296 height 122
click at [1052, 340] on span "Publish All" at bounding box center [1037, 349] width 70 height 18
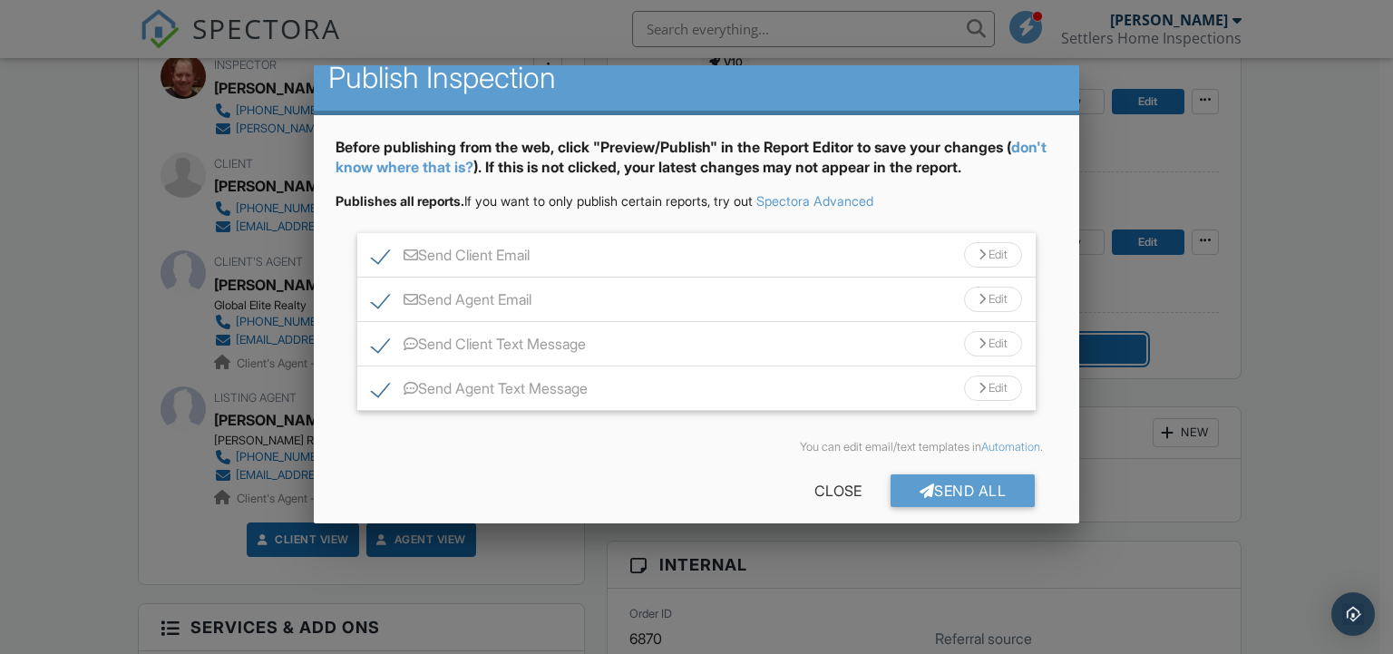
scroll to position [37, 0]
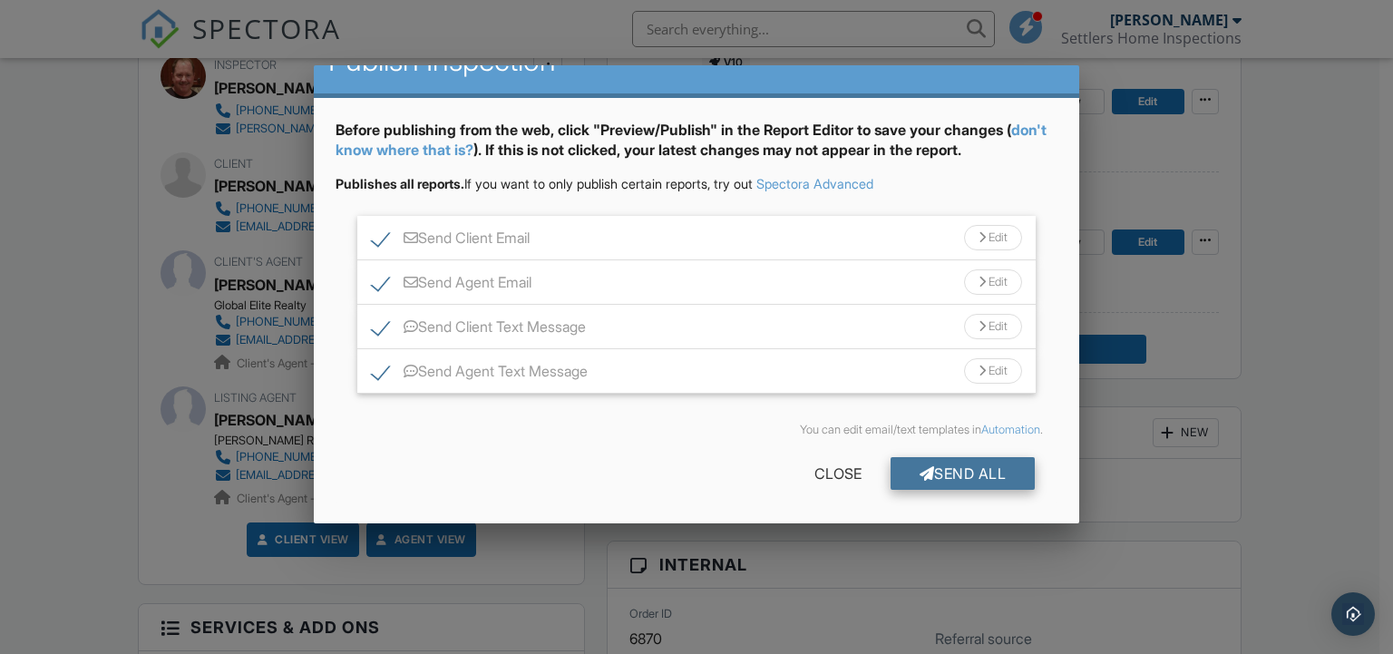
click at [964, 474] on div "Send All" at bounding box center [963, 473] width 145 height 33
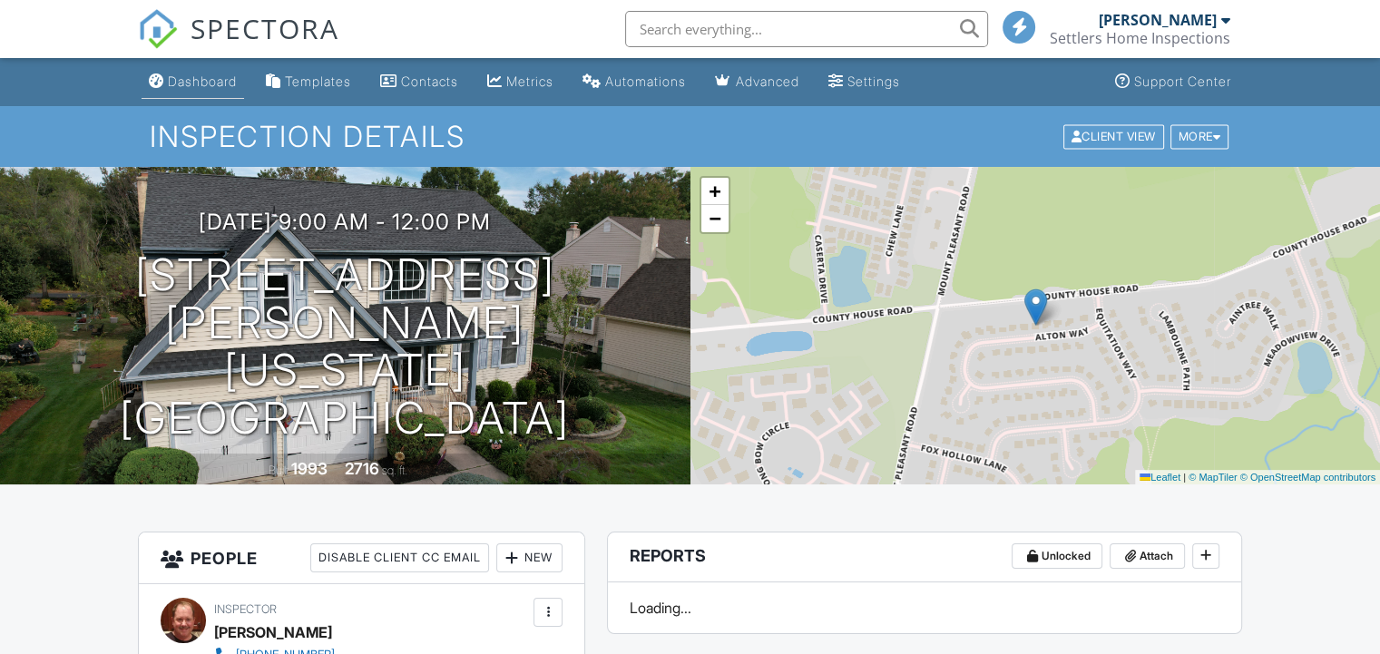
click at [183, 80] on div "Dashboard" at bounding box center [202, 80] width 69 height 15
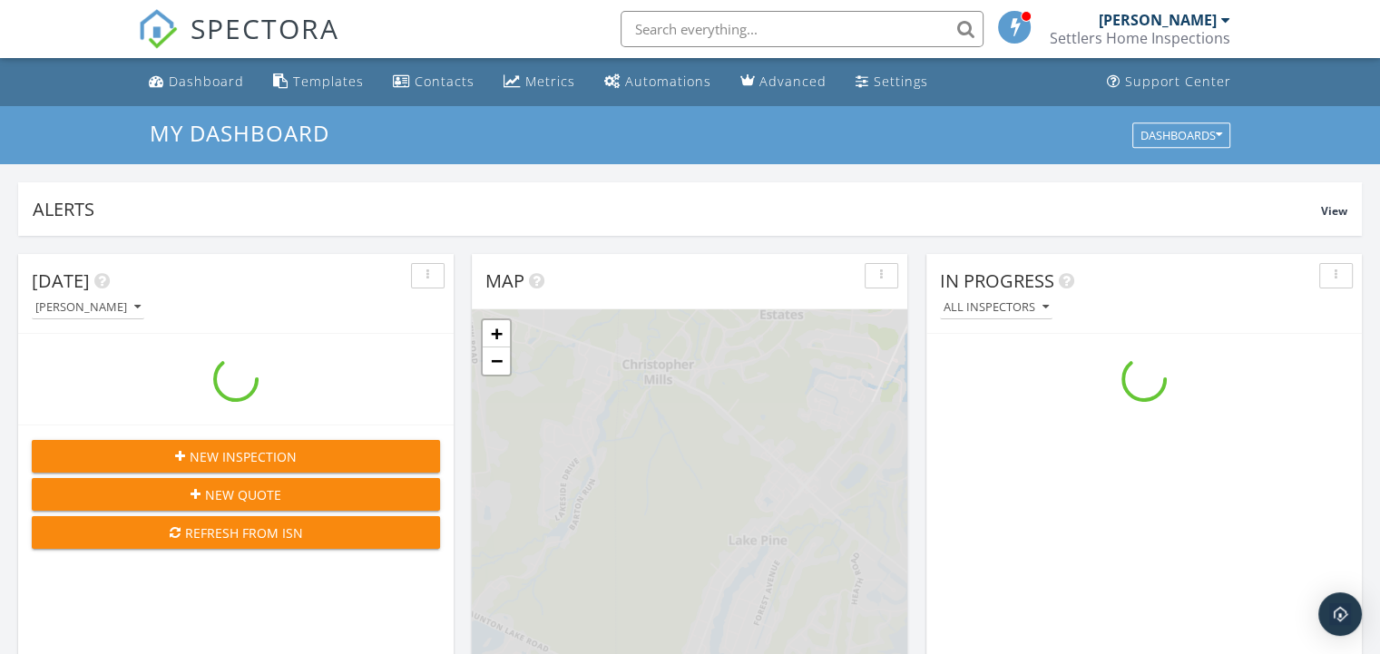
scroll to position [1678, 1407]
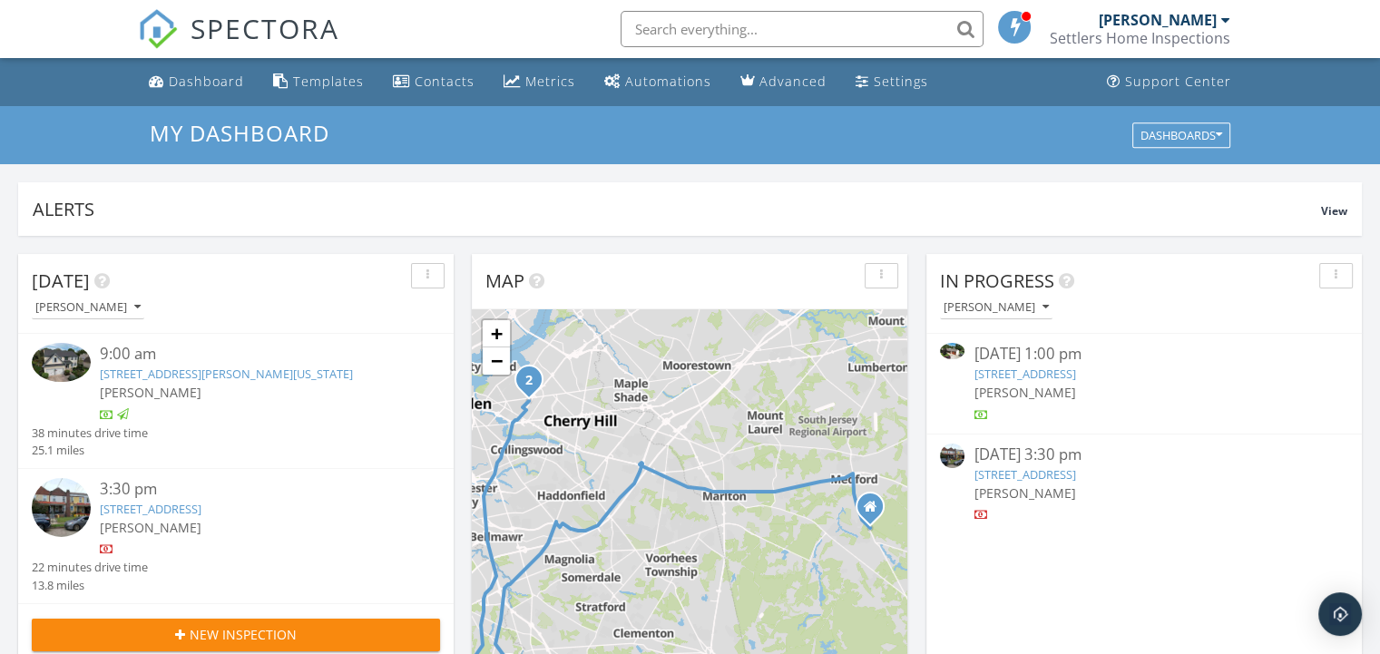
click at [201, 509] on link "[STREET_ADDRESS]" at bounding box center [151, 509] width 102 height 16
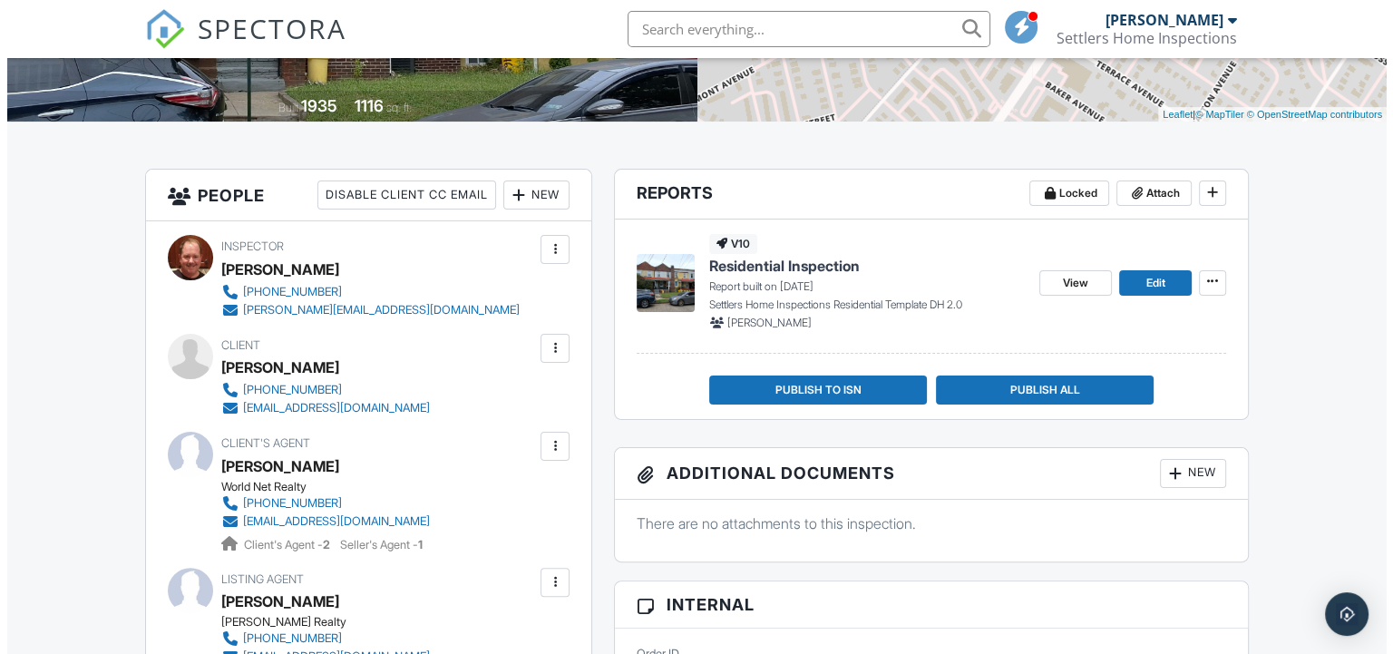
scroll to position [544, 0]
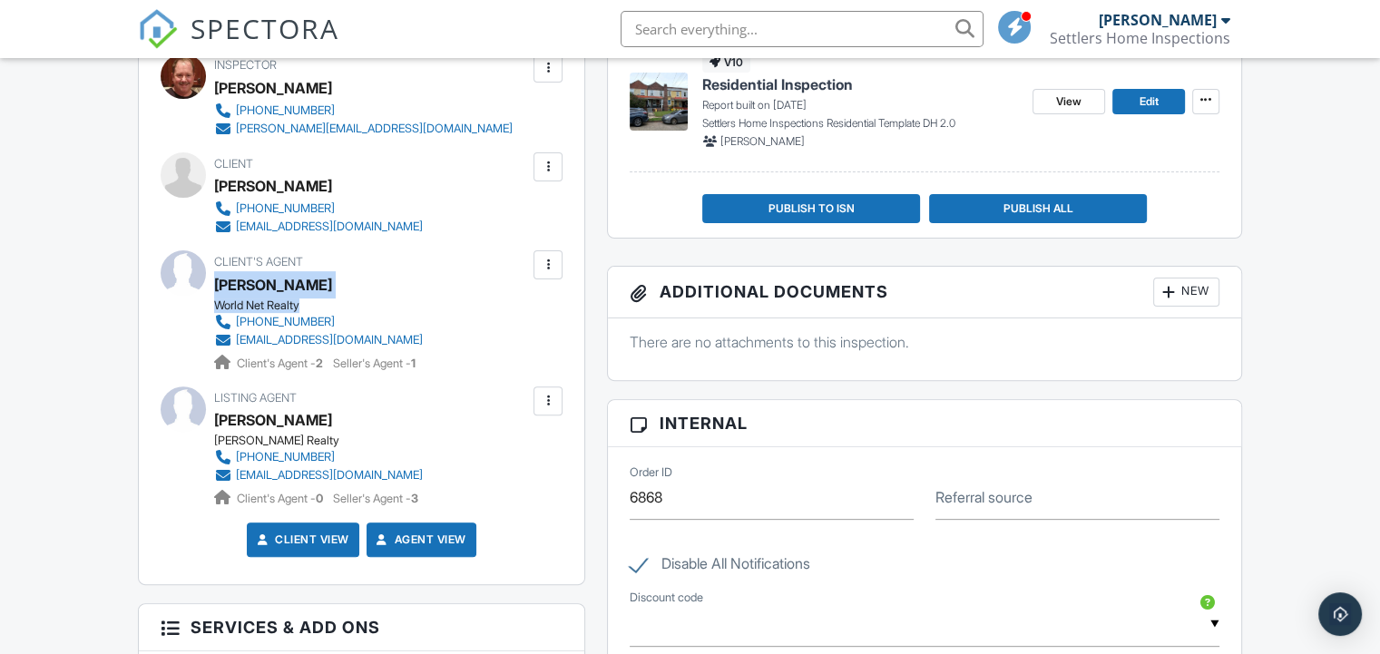
drag, startPoint x: 311, startPoint y: 307, endPoint x: 215, endPoint y: 294, distance: 97.0
click at [215, 294] on div "Client's Agent [PERSON_NAME][GEOGRAPHIC_DATA] World Net Realty [PHONE_NUMBER] […" at bounding box center [362, 311] width 296 height 122
drag, startPoint x: 217, startPoint y: 294, endPoint x: 230, endPoint y: 294, distance: 13.6
click at [386, 296] on div "[PERSON_NAME]" at bounding box center [325, 284] width 223 height 27
drag, startPoint x: 360, startPoint y: 286, endPoint x: 217, endPoint y: 285, distance: 143.3
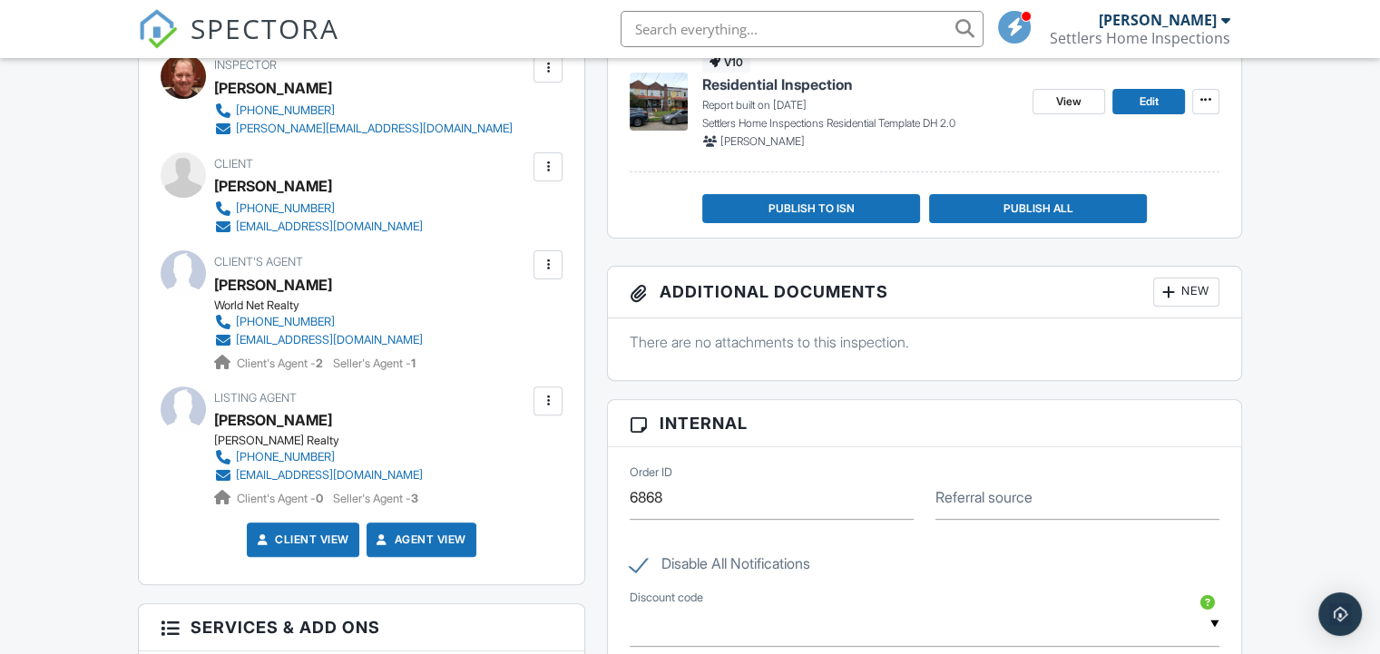
click at [217, 285] on div "[PERSON_NAME]" at bounding box center [325, 284] width 223 height 27
drag, startPoint x: 217, startPoint y: 285, endPoint x: 233, endPoint y: 288, distance: 16.6
copy div "[PERSON_NAME]"
click at [547, 261] on div at bounding box center [548, 265] width 18 height 18
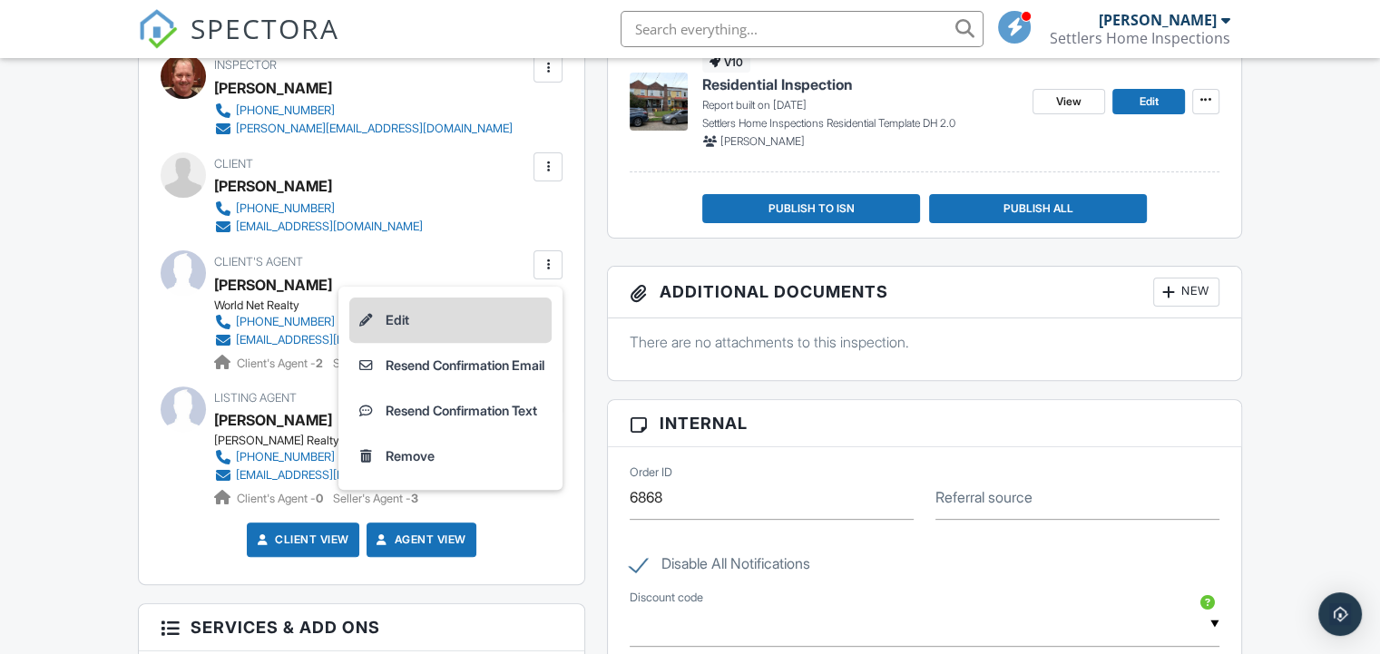
click at [447, 318] on li "Edit" at bounding box center [450, 320] width 202 height 45
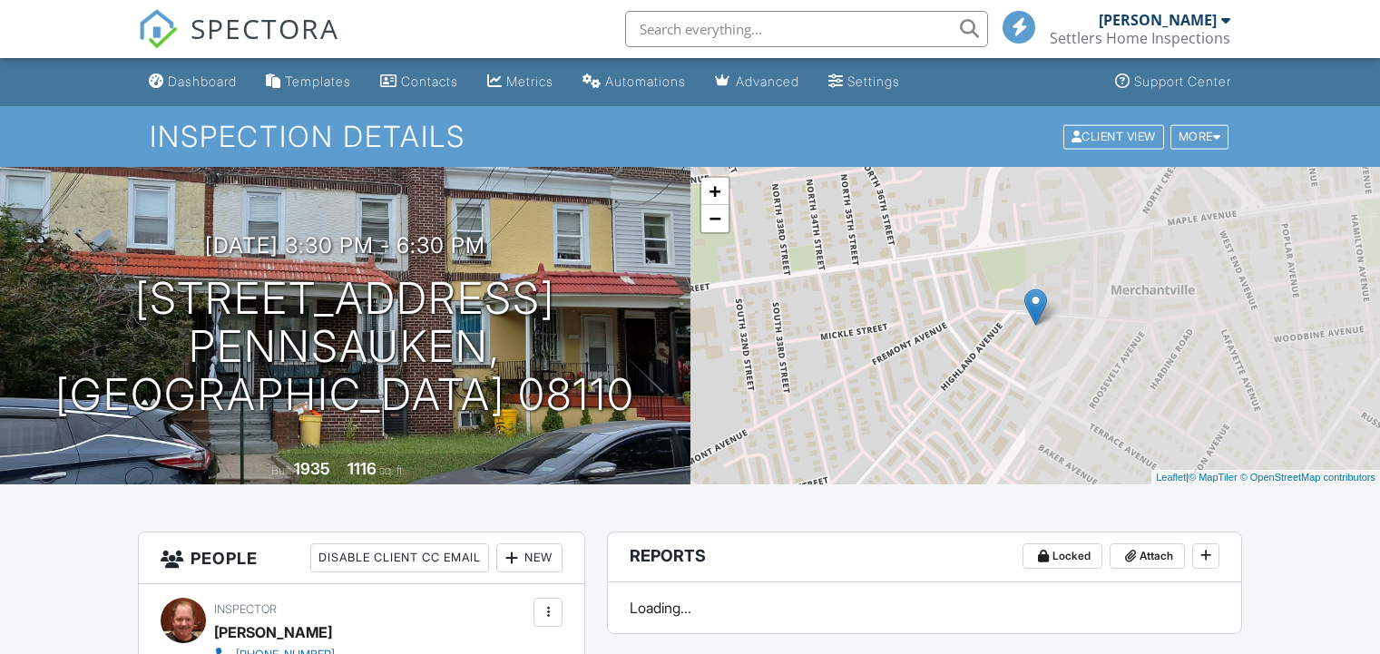
scroll to position [1009, 0]
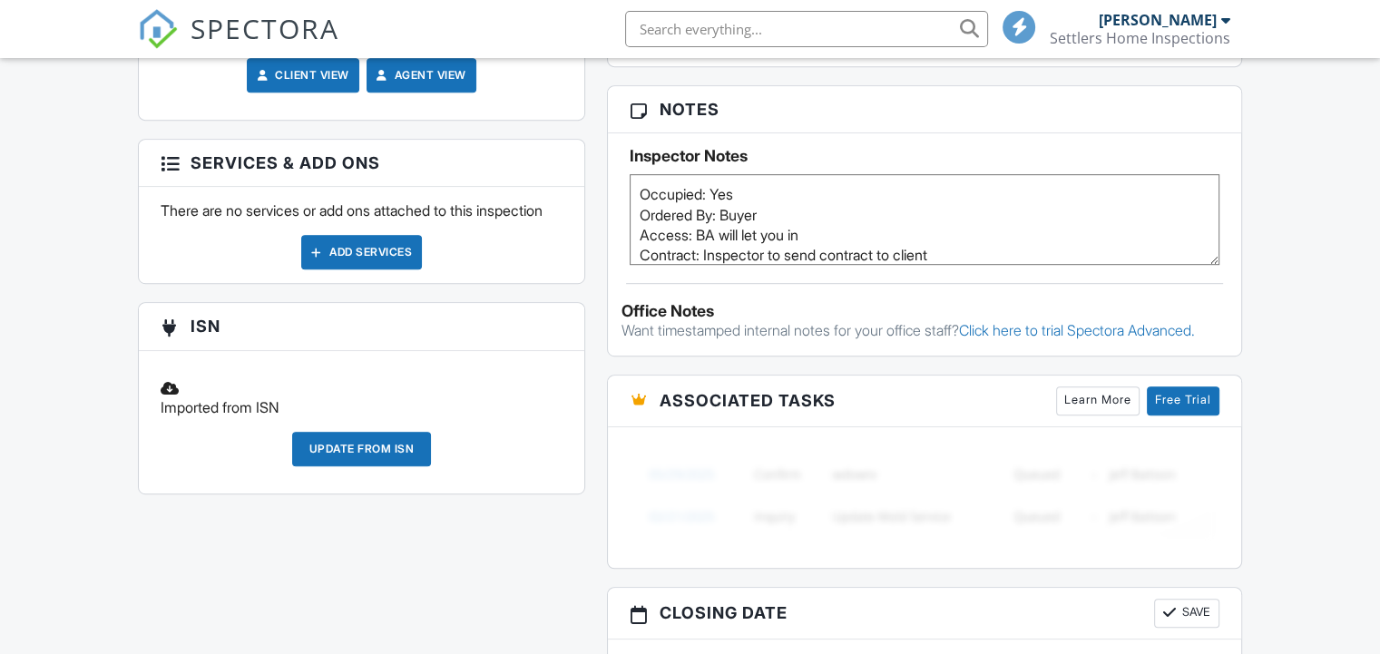
click at [352, 269] on div "Add Services" at bounding box center [361, 252] width 121 height 34
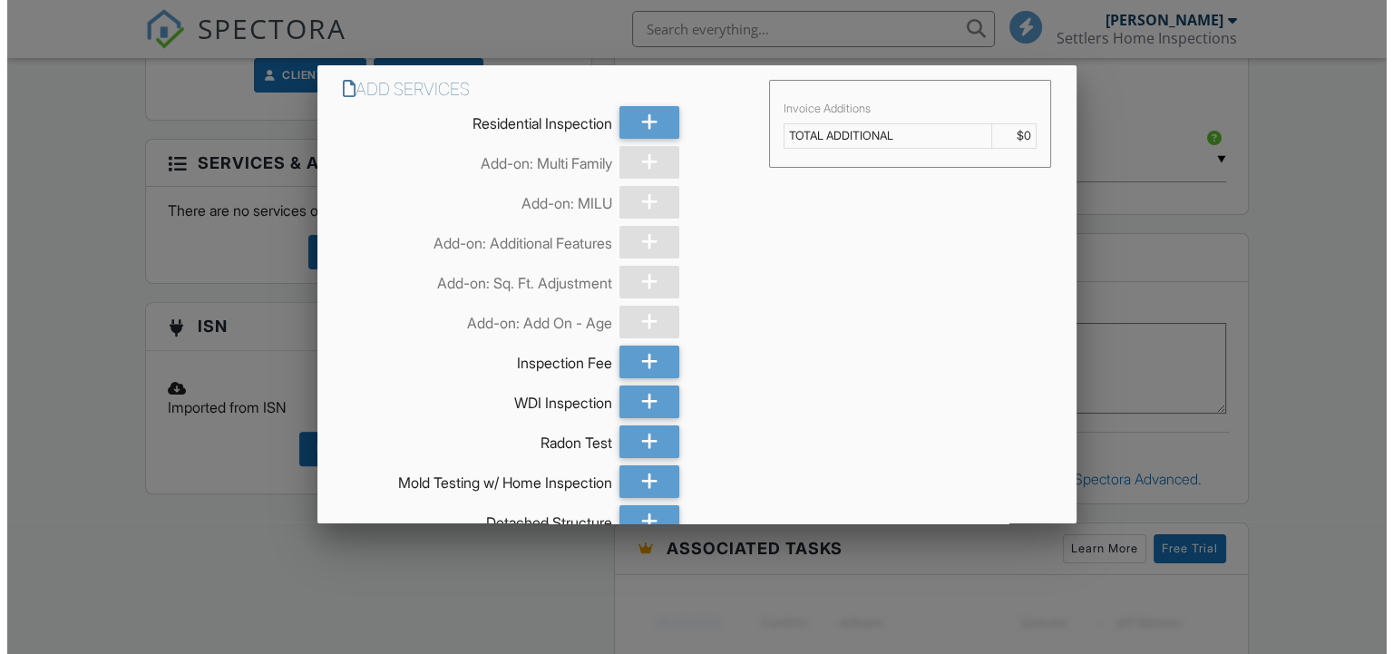
scroll to position [1158, 0]
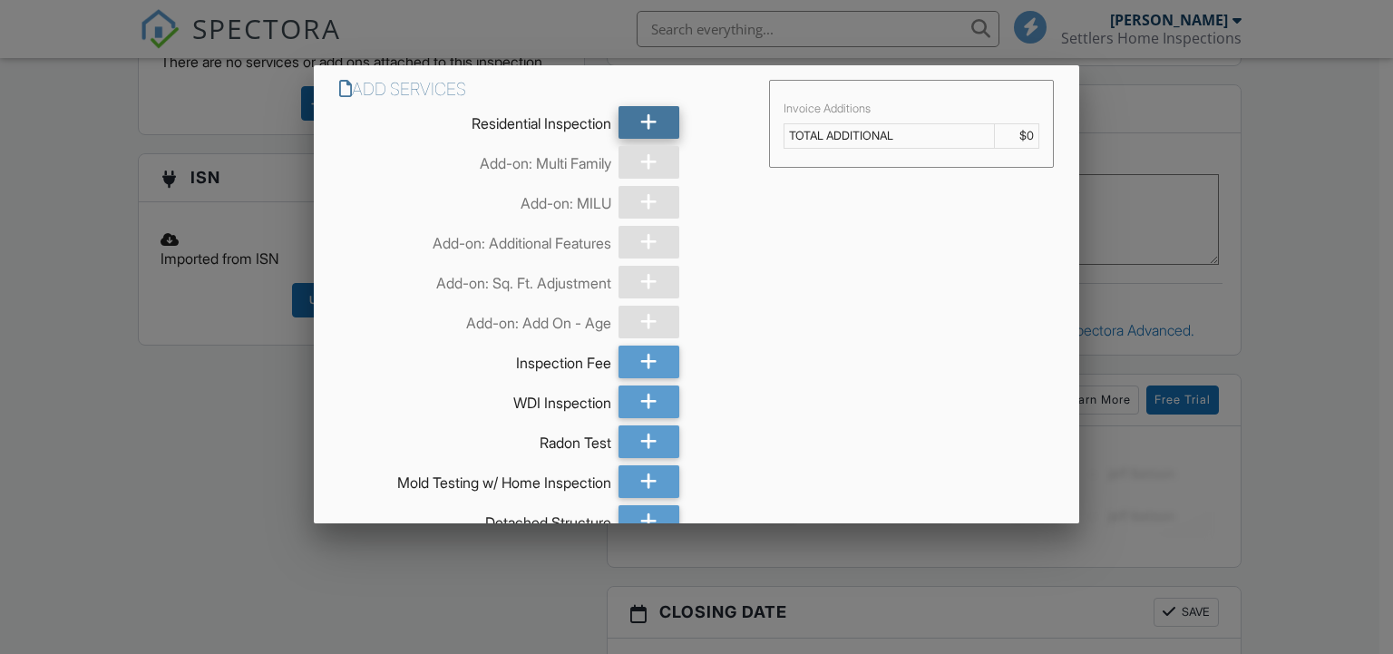
click at [642, 121] on icon at bounding box center [648, 122] width 17 height 33
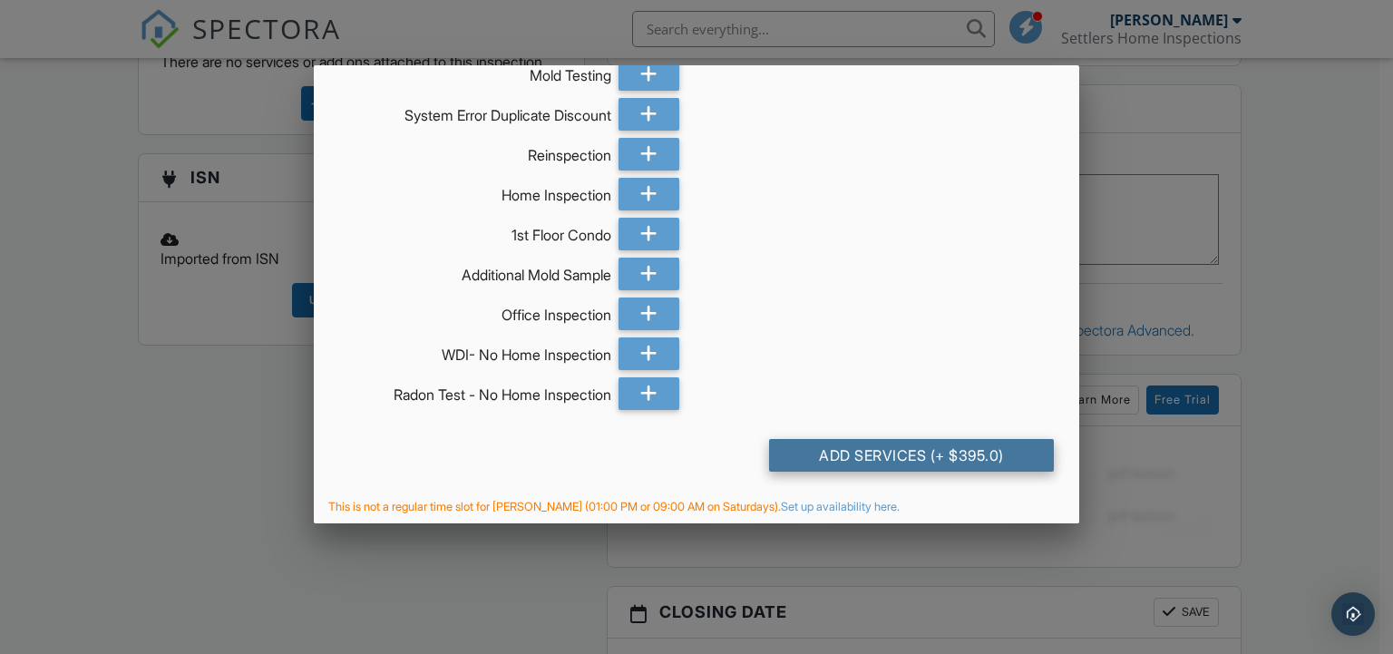
scroll to position [612, 0]
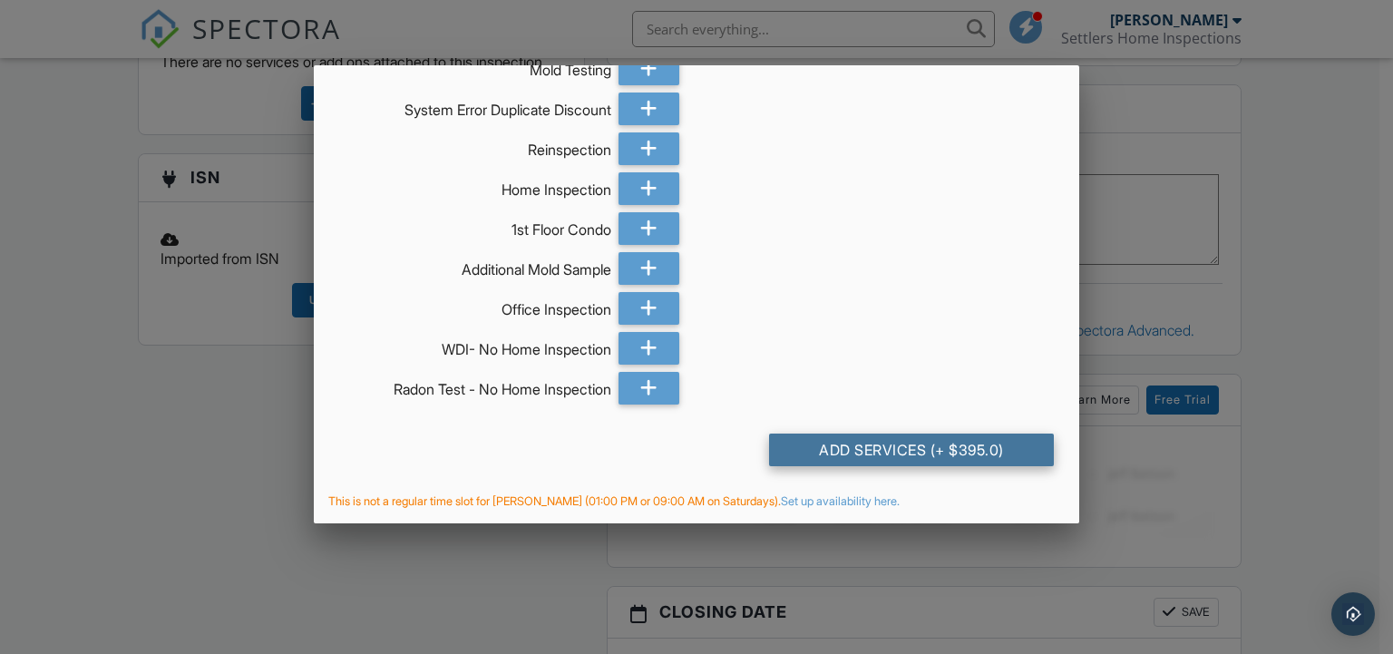
click at [912, 445] on div "Add Services (+ $395.0)" at bounding box center [912, 450] width 286 height 33
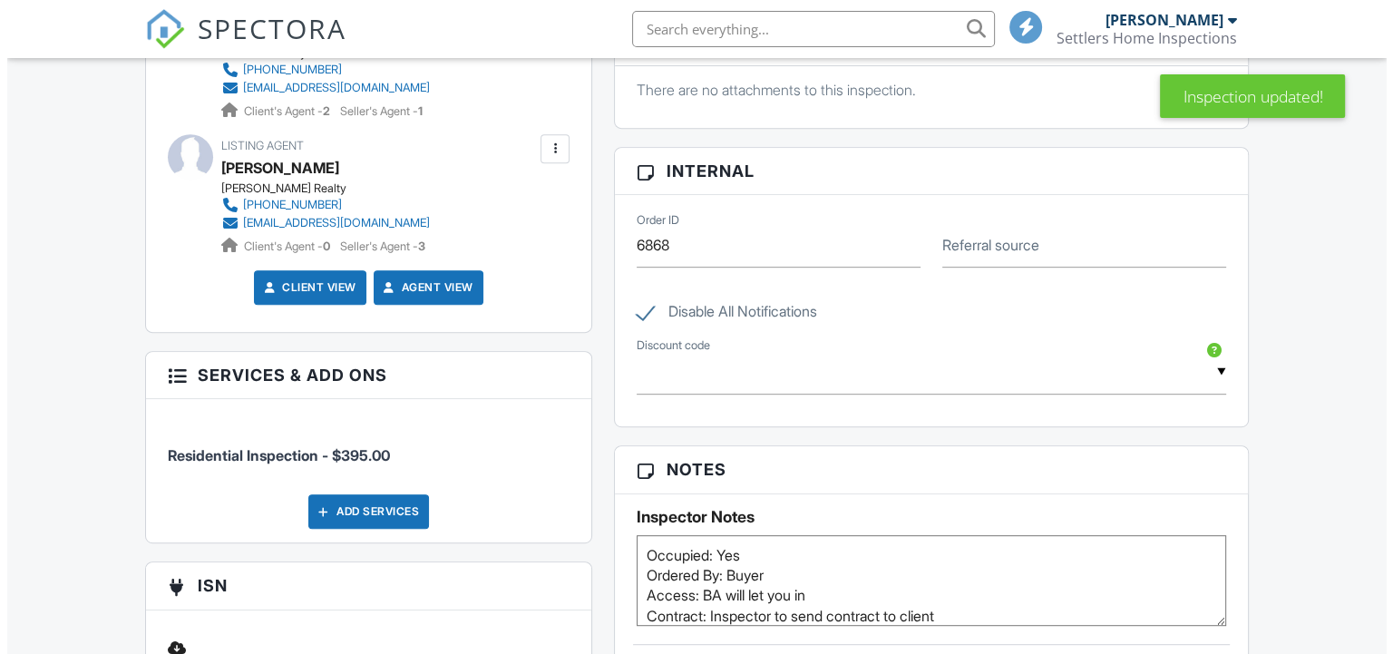
scroll to position [363, 0]
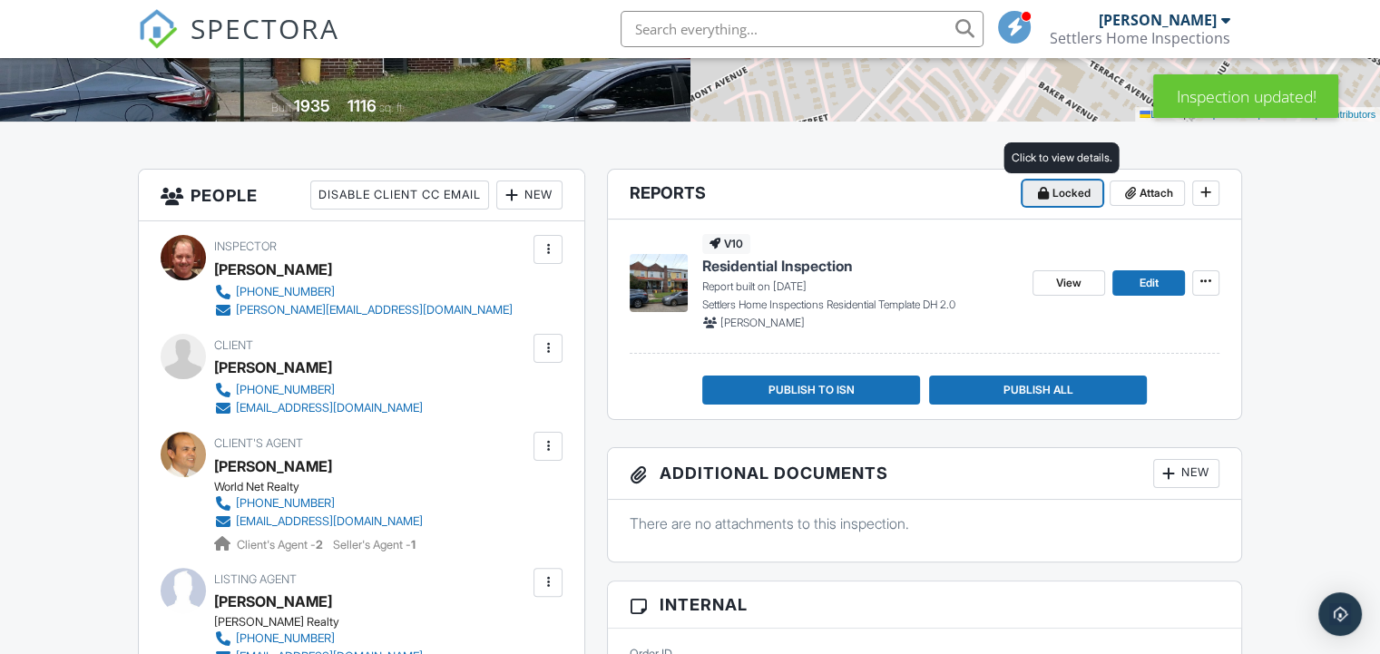
click at [1061, 191] on span "Locked" at bounding box center [1071, 193] width 38 height 18
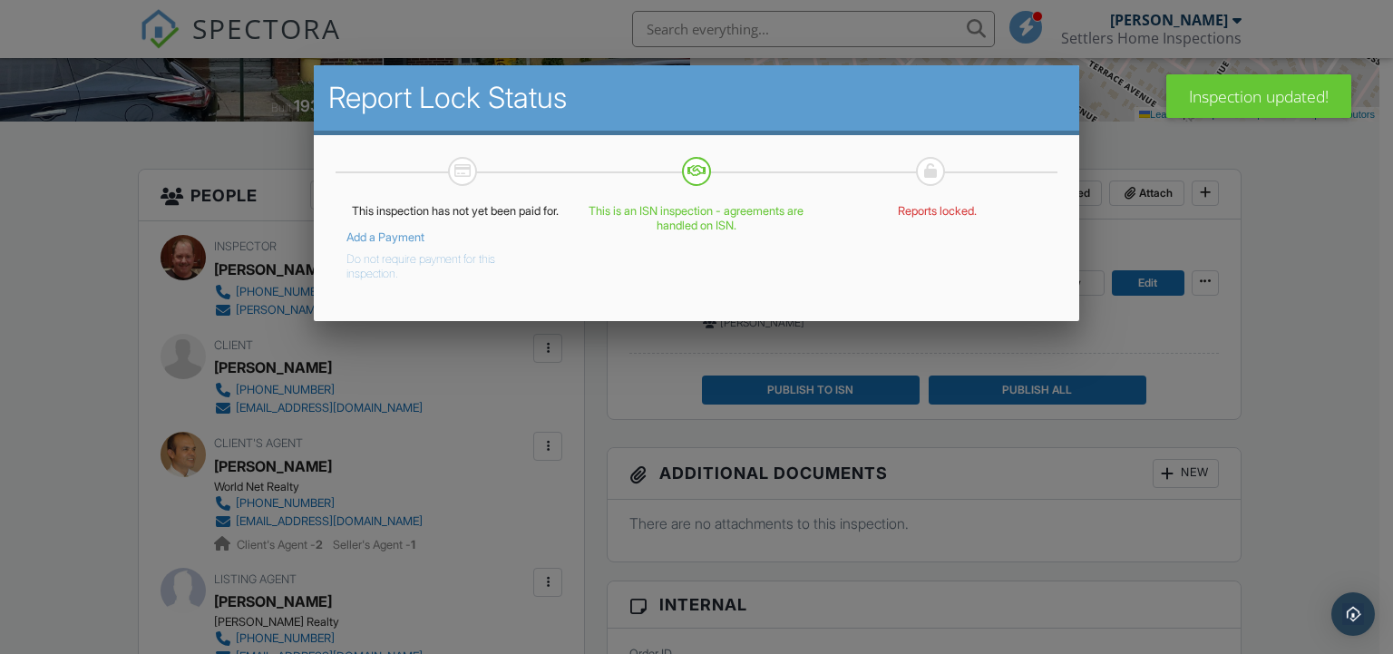
click at [365, 244] on link "Add a Payment" at bounding box center [386, 237] width 78 height 14
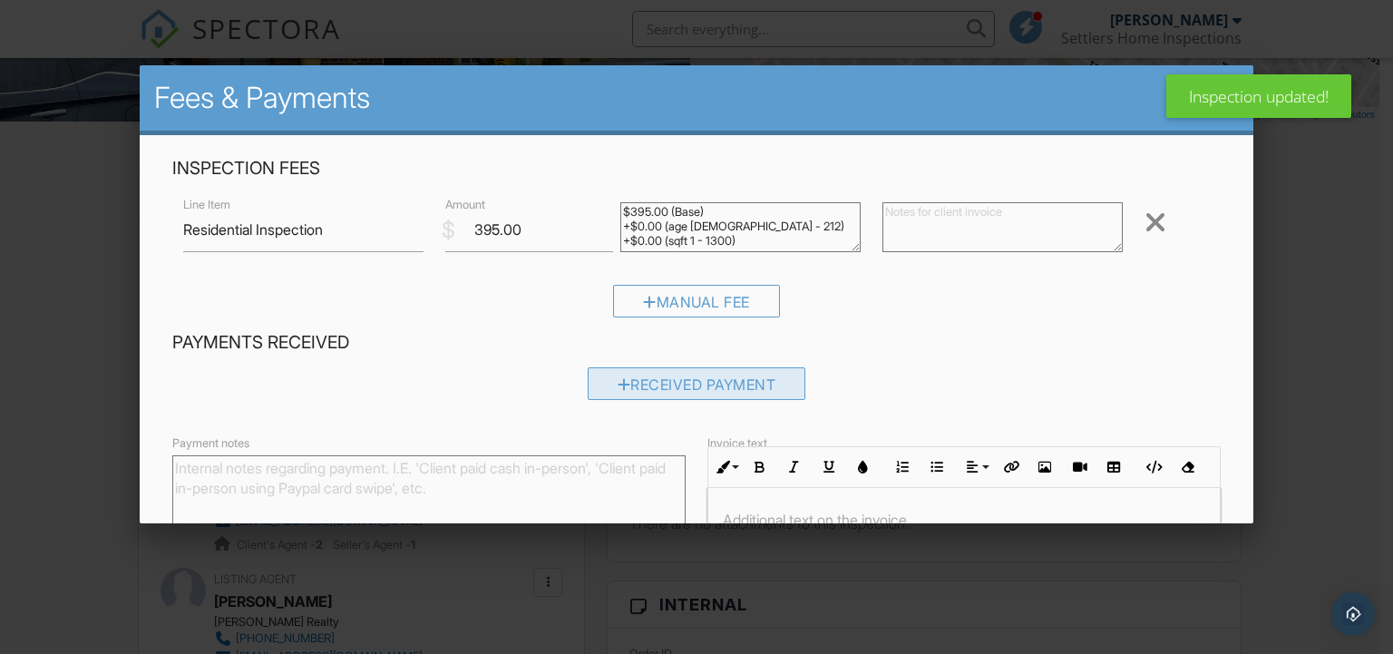
click at [672, 386] on div "Received Payment" at bounding box center [697, 383] width 219 height 33
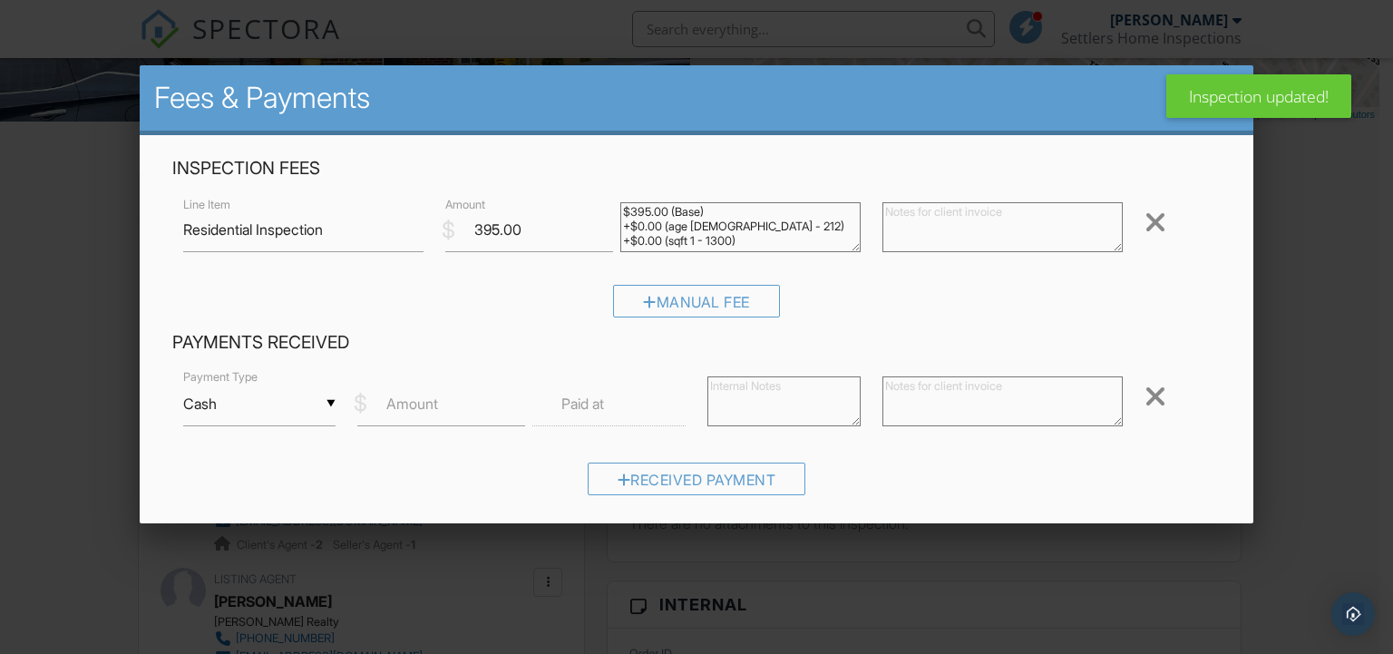
click at [412, 411] on label "Amount" at bounding box center [412, 404] width 52 height 20
click at [412, 411] on input "Amount" at bounding box center [441, 404] width 168 height 44
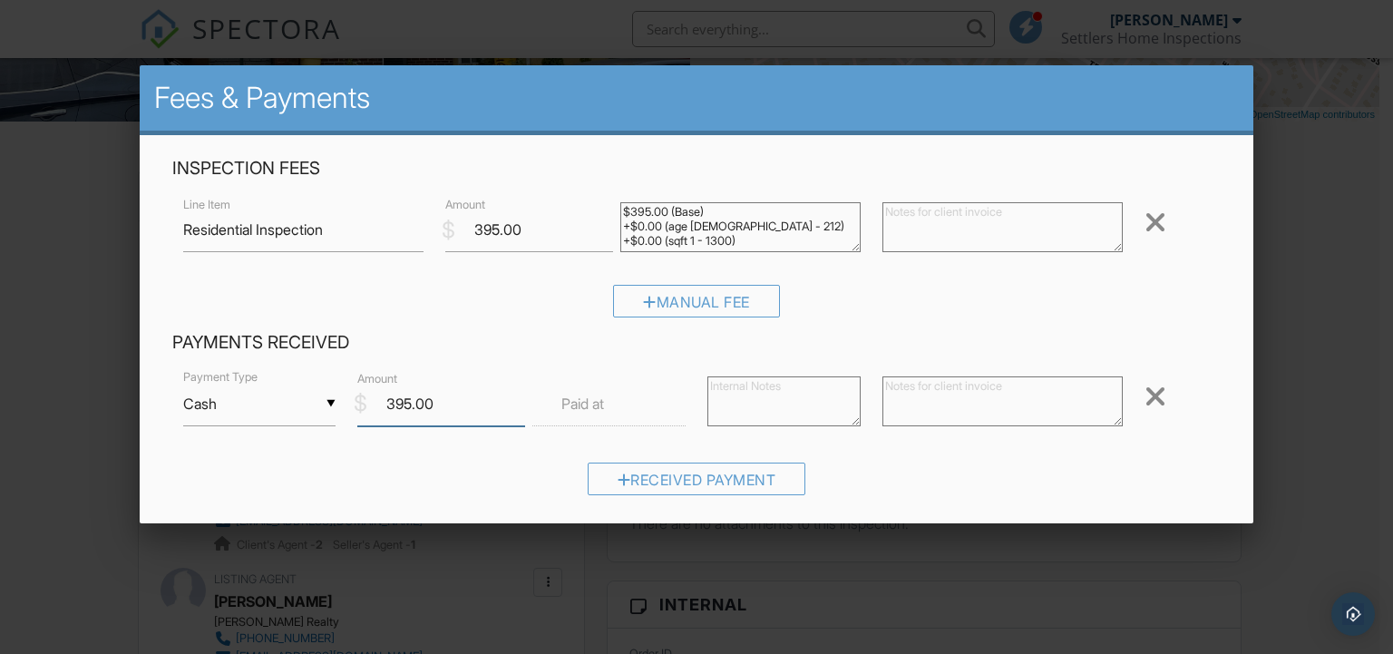
type input "395.00"
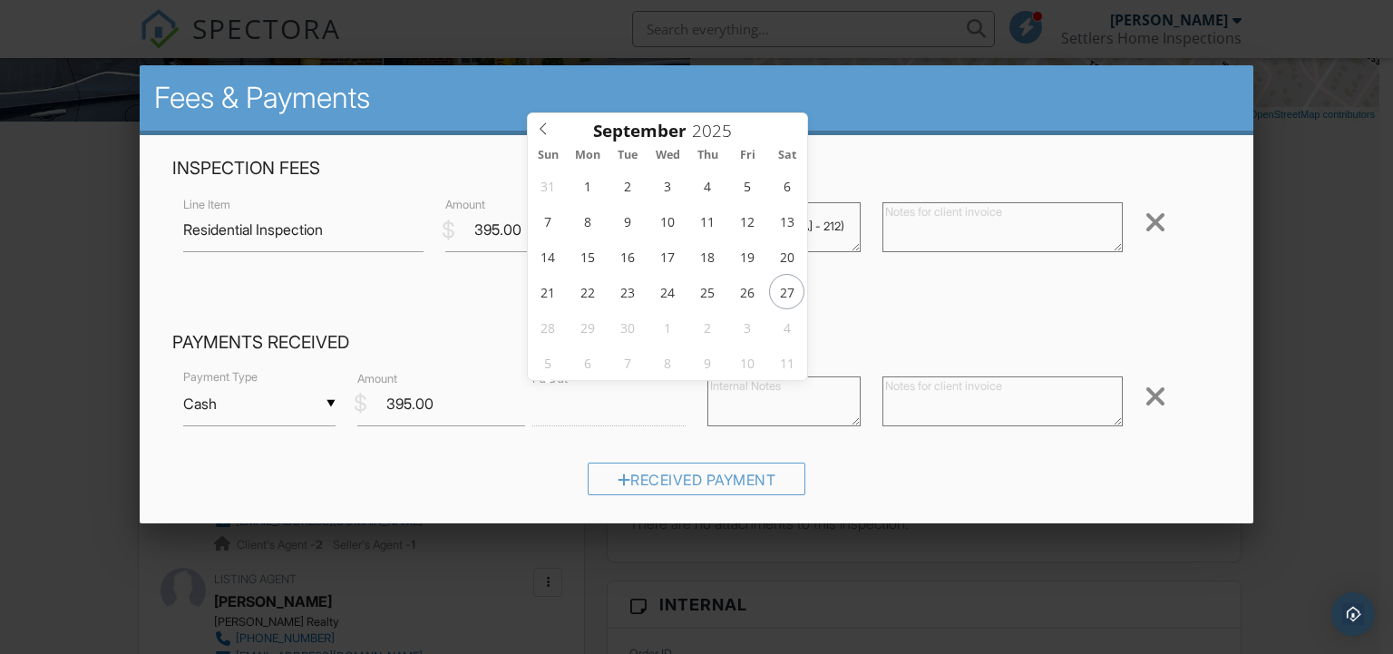
click at [626, 410] on input "text" at bounding box center [609, 404] width 153 height 44
type input "[DATE] 12:00 PM"
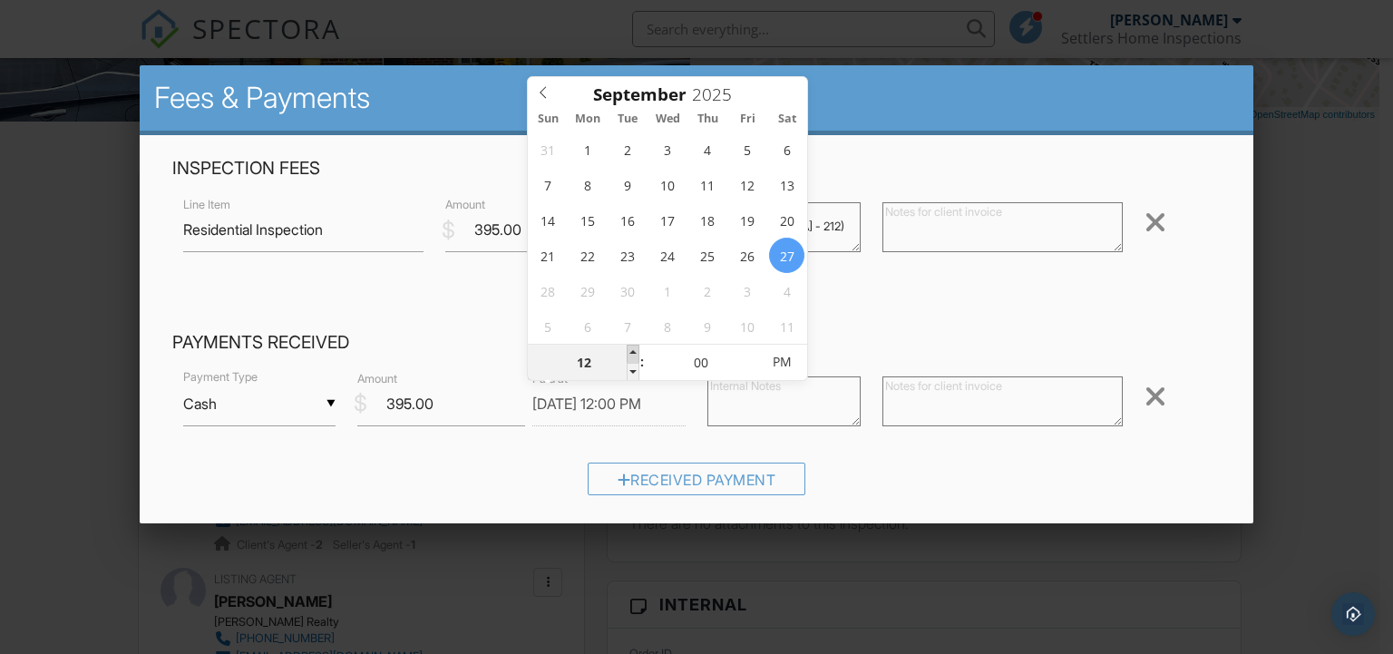
type input "01"
type input "[DATE] 1:00 PM"
click at [631, 353] on span at bounding box center [633, 354] width 13 height 18
type input "02"
type input "[DATE] 2:00 PM"
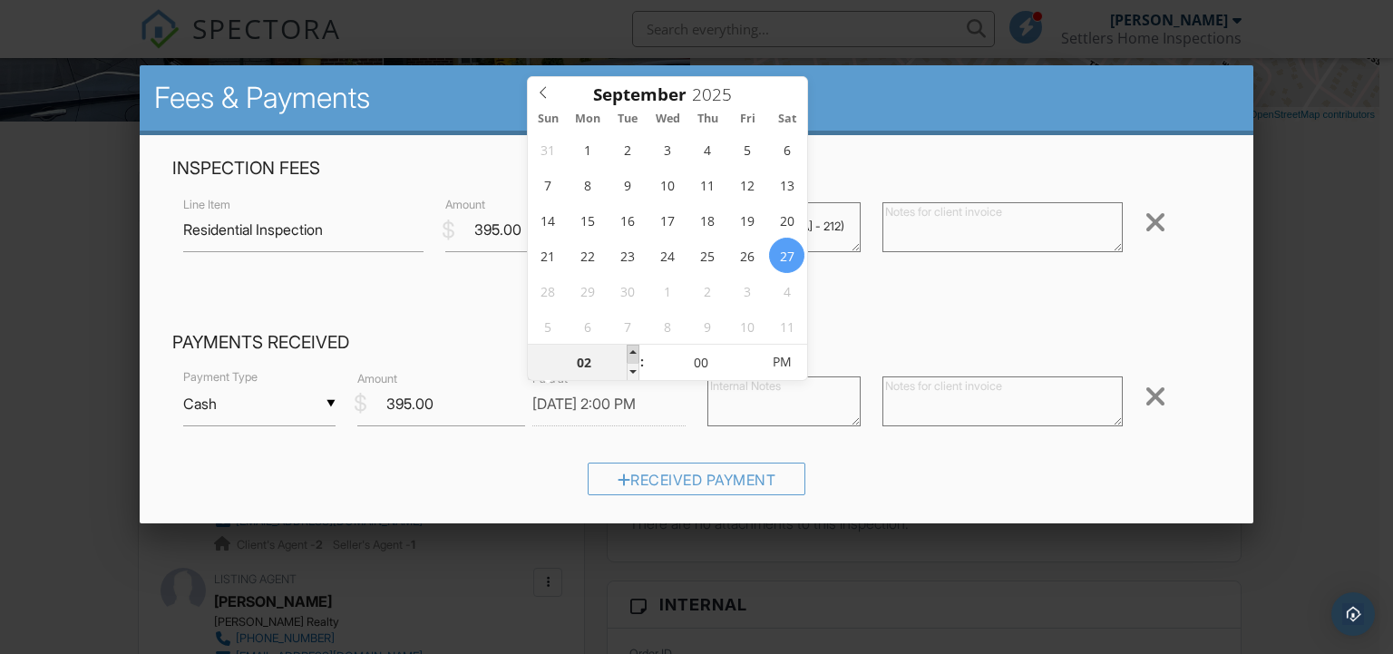
click at [631, 353] on span at bounding box center [633, 354] width 13 height 18
type input "03"
type input "[DATE] 3:00 PM"
click at [631, 353] on span at bounding box center [633, 354] width 13 height 18
type input "04"
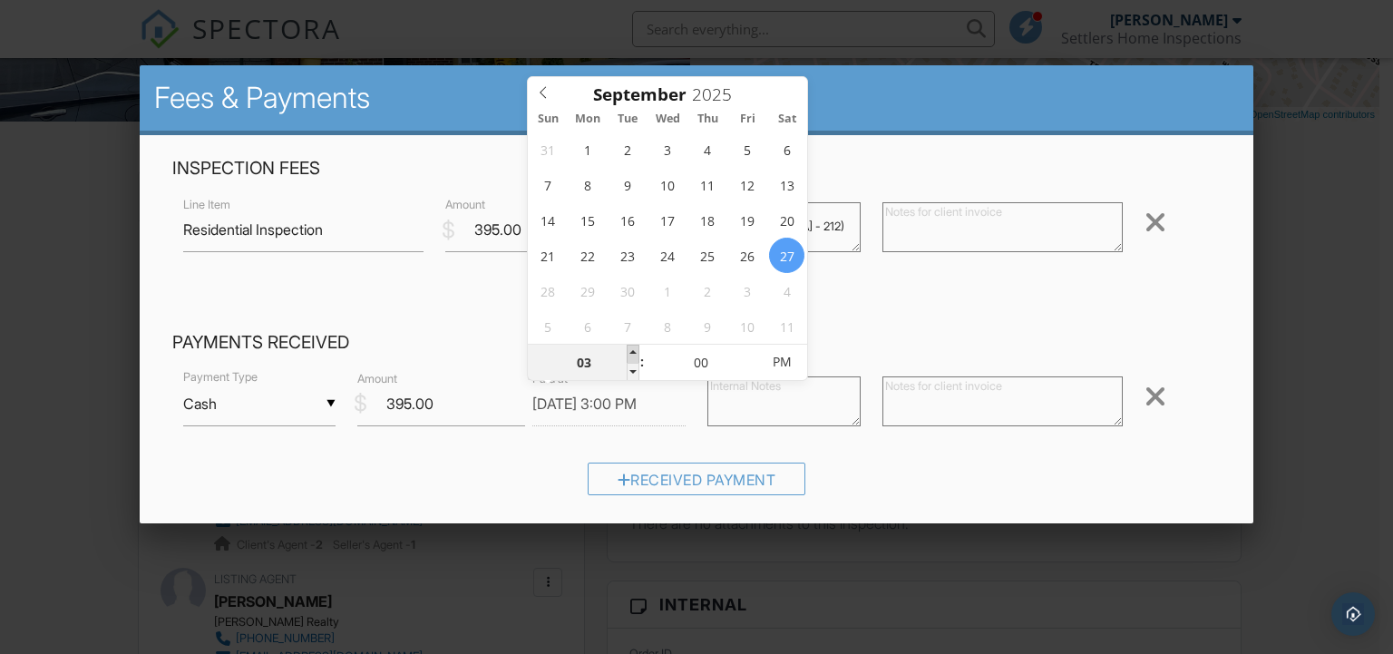
type input "[DATE] 4:00 PM"
click at [631, 353] on span at bounding box center [633, 354] width 13 height 18
type input "05"
type input "[DATE] 5:00 PM"
click at [631, 353] on span at bounding box center [633, 354] width 13 height 18
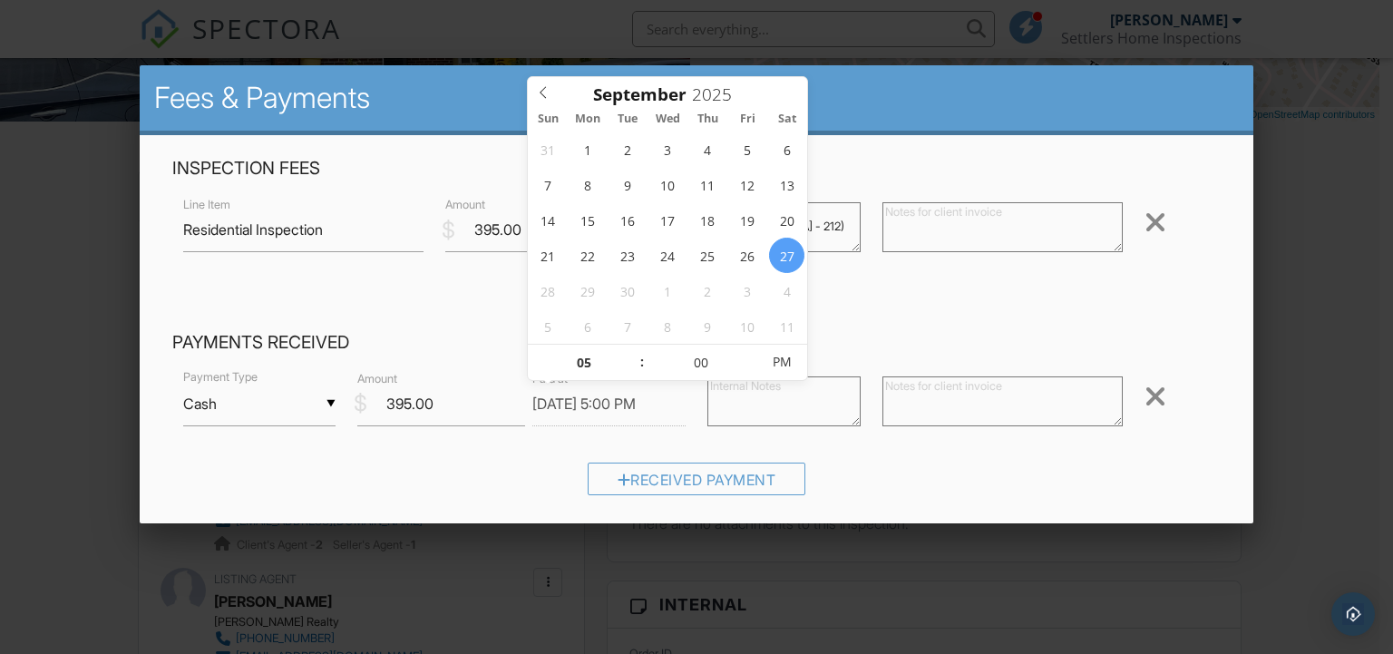
click at [968, 306] on div "Manual Fee" at bounding box center [697, 308] width 1050 height 46
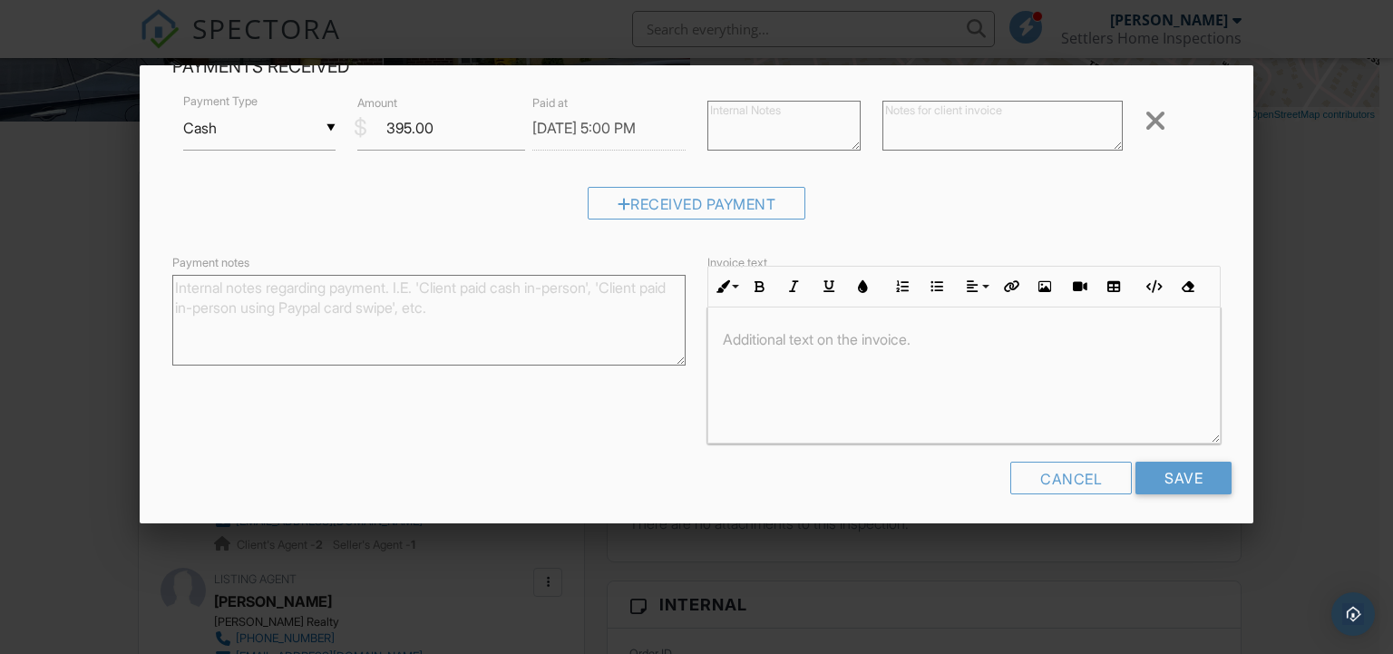
scroll to position [281, 0]
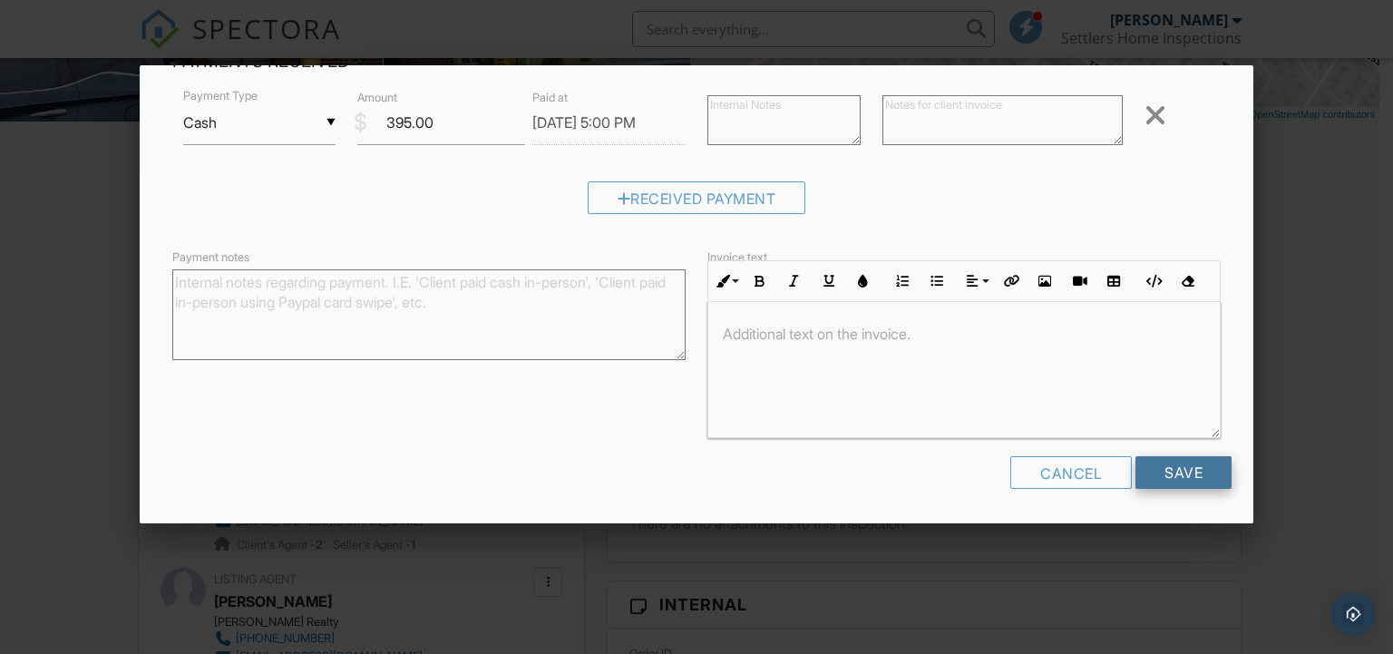
click at [1182, 471] on input "Save" at bounding box center [1184, 472] width 96 height 33
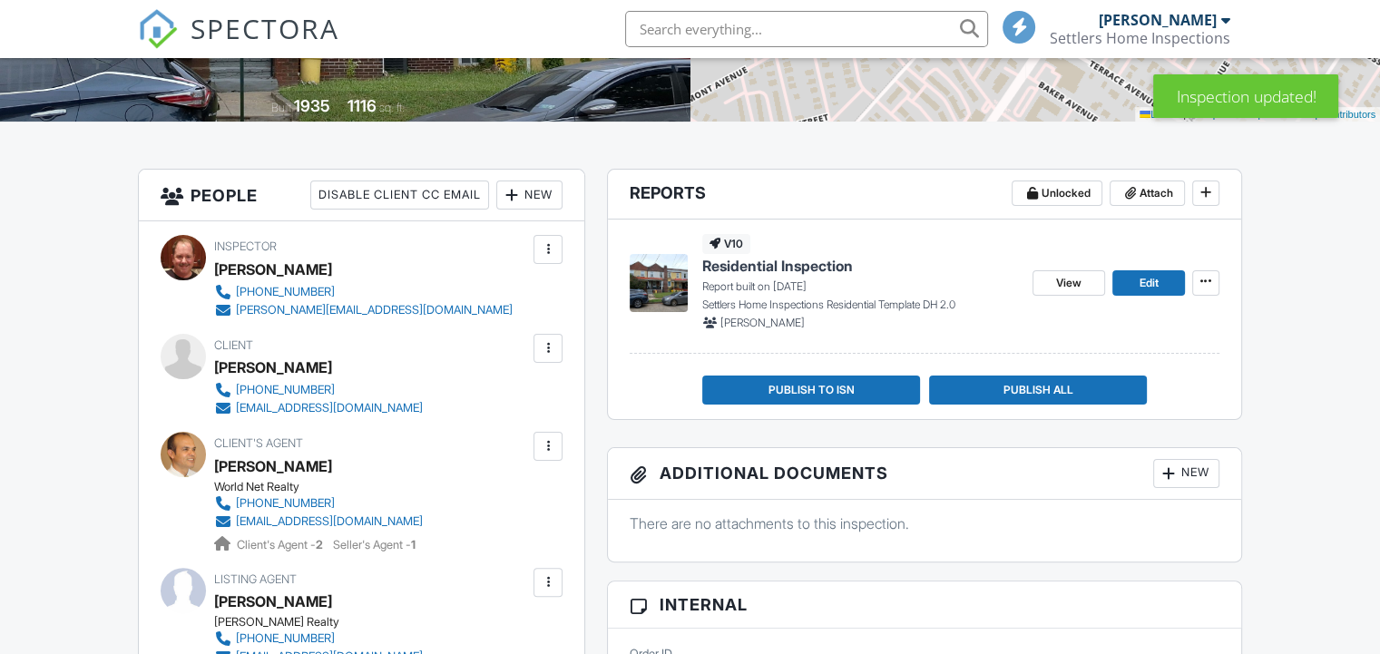
scroll to position [363, 0]
click at [1135, 284] on link "Edit" at bounding box center [1148, 282] width 73 height 25
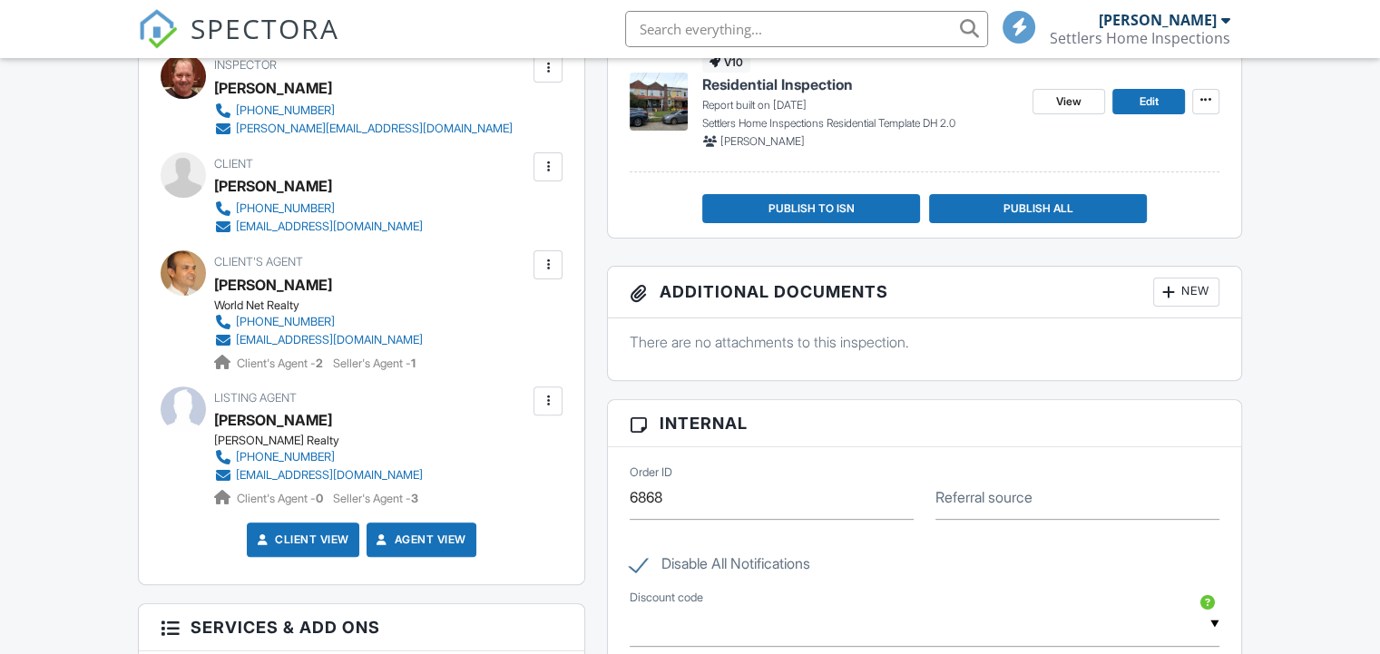
scroll to position [363, 0]
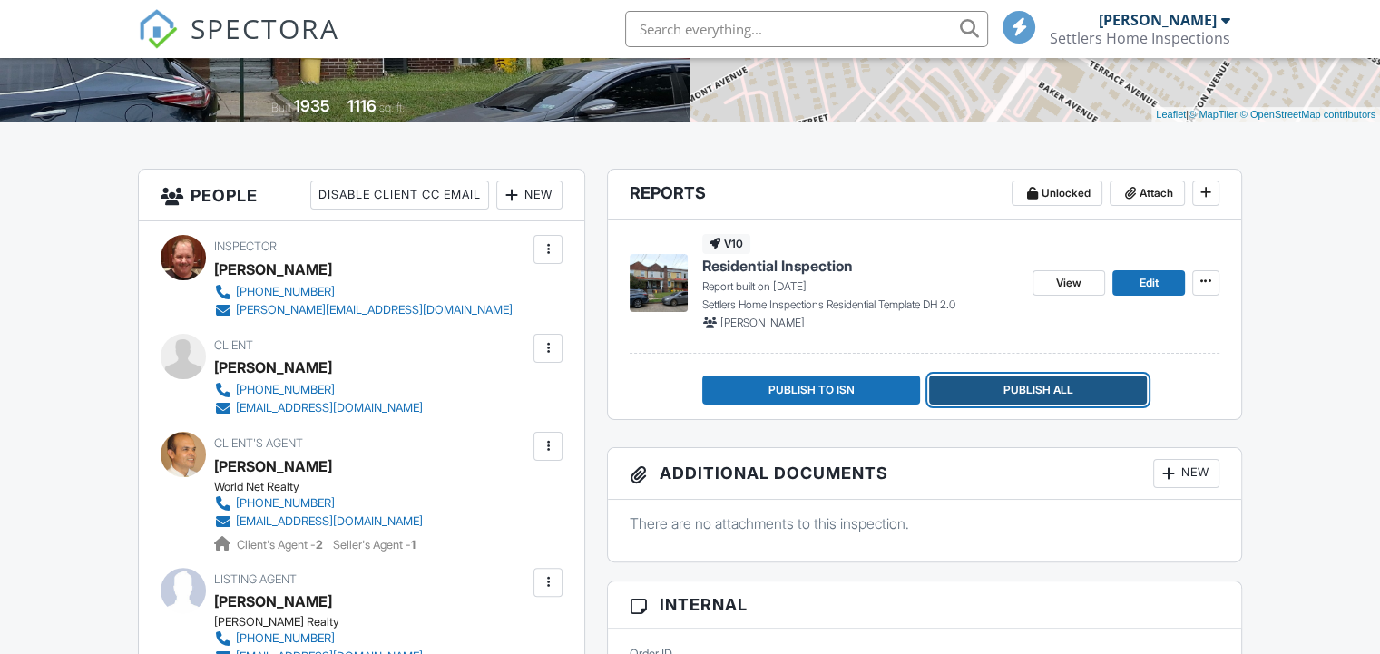
click at [1029, 389] on span "Publish All" at bounding box center [1037, 390] width 70 height 18
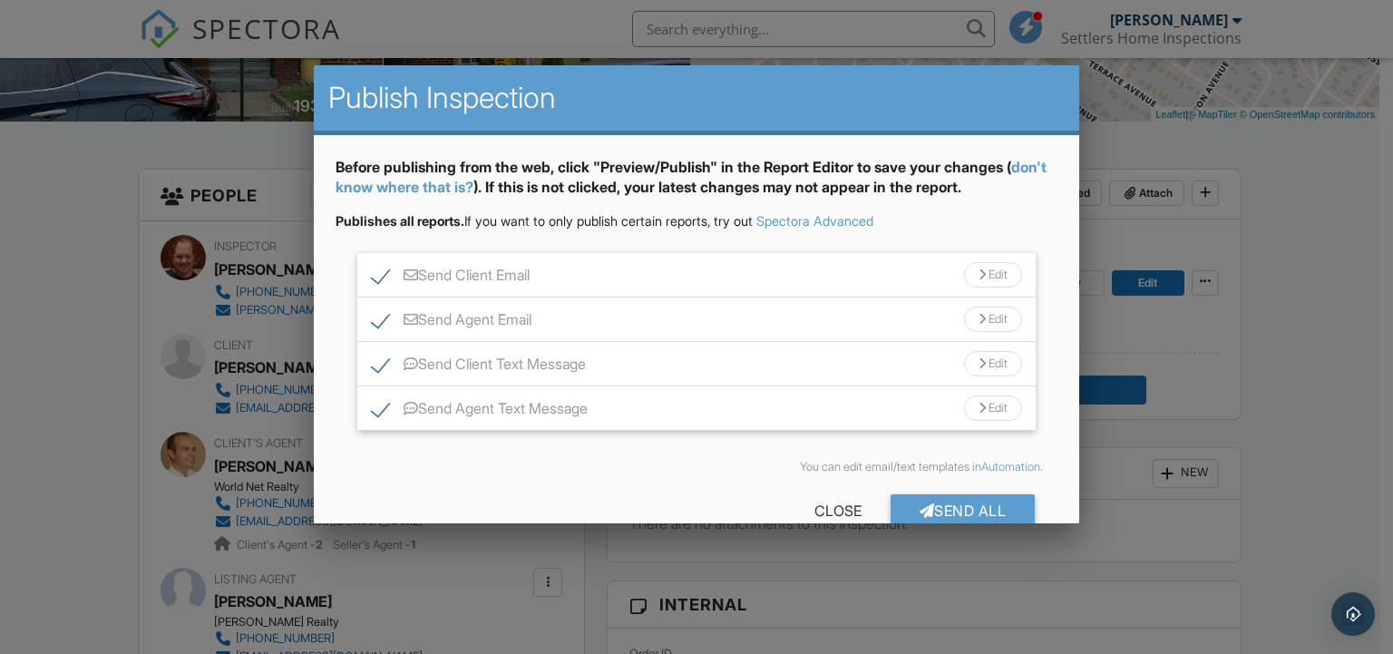
click at [1286, 429] on div at bounding box center [696, 317] width 1393 height 817
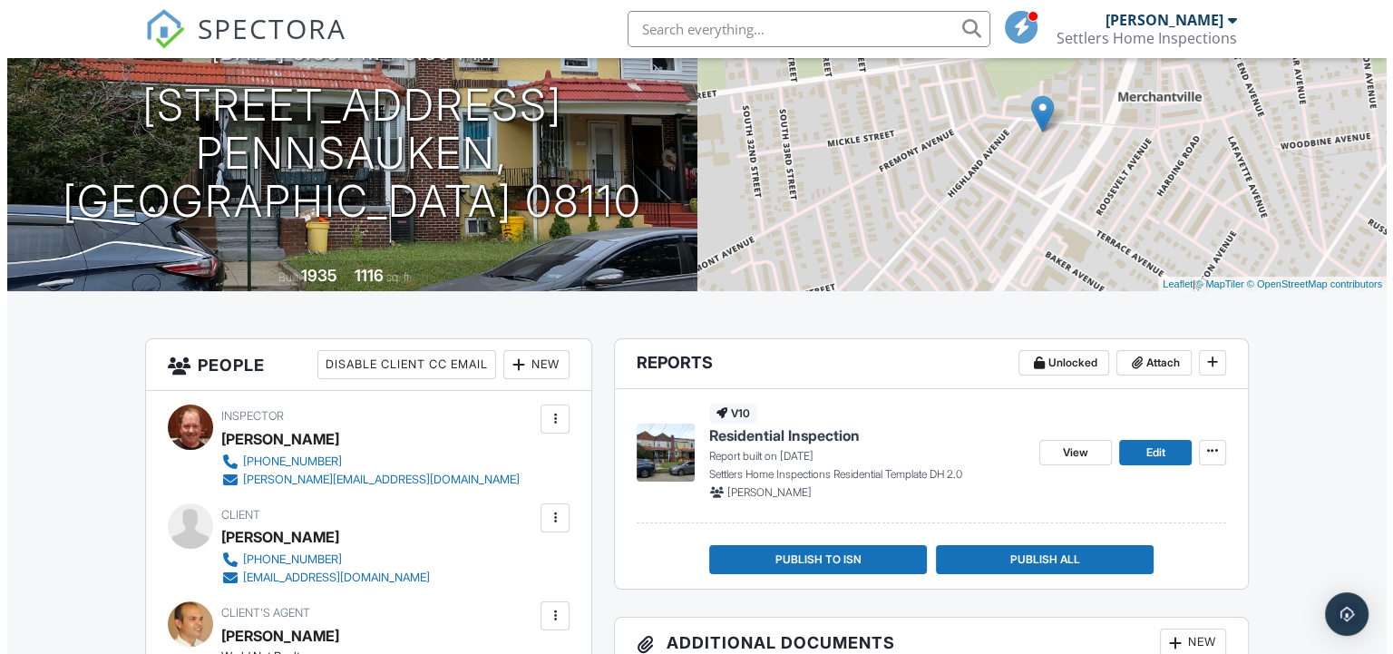
scroll to position [181, 0]
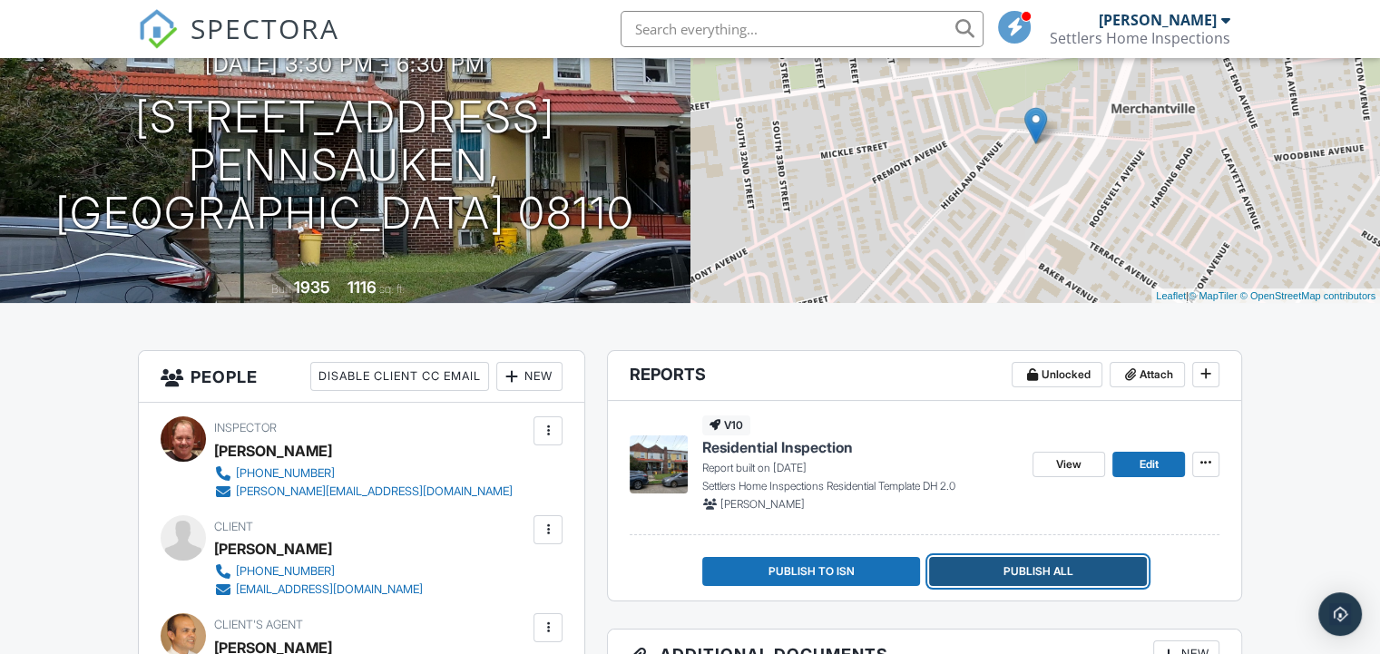
click at [1032, 572] on span "Publish All" at bounding box center [1037, 571] width 70 height 18
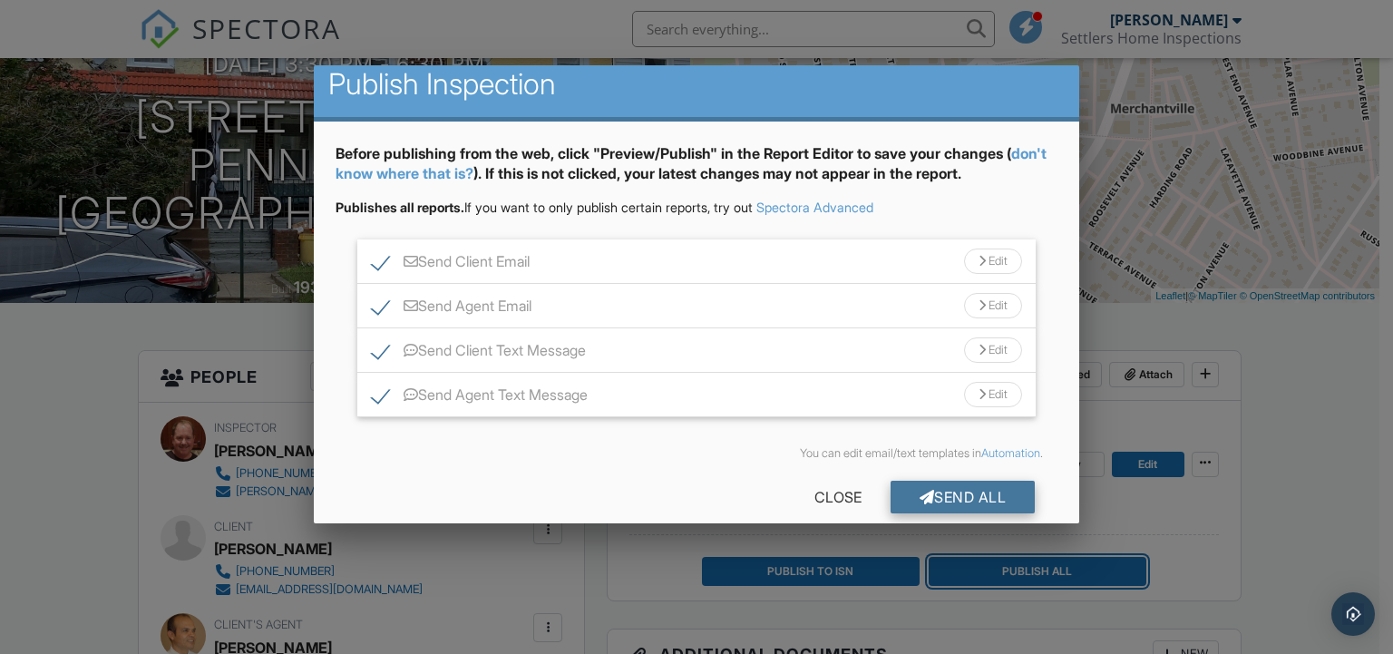
scroll to position [37, 0]
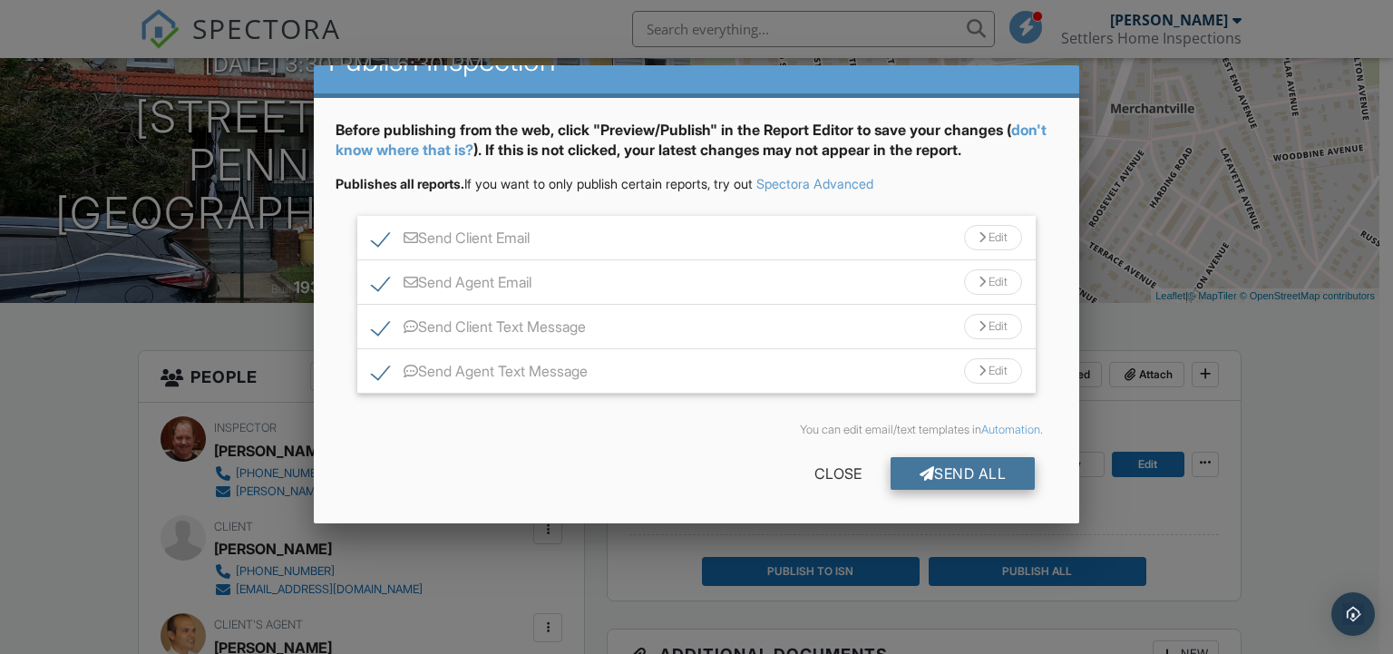
click at [938, 477] on div "Send All" at bounding box center [963, 473] width 145 height 33
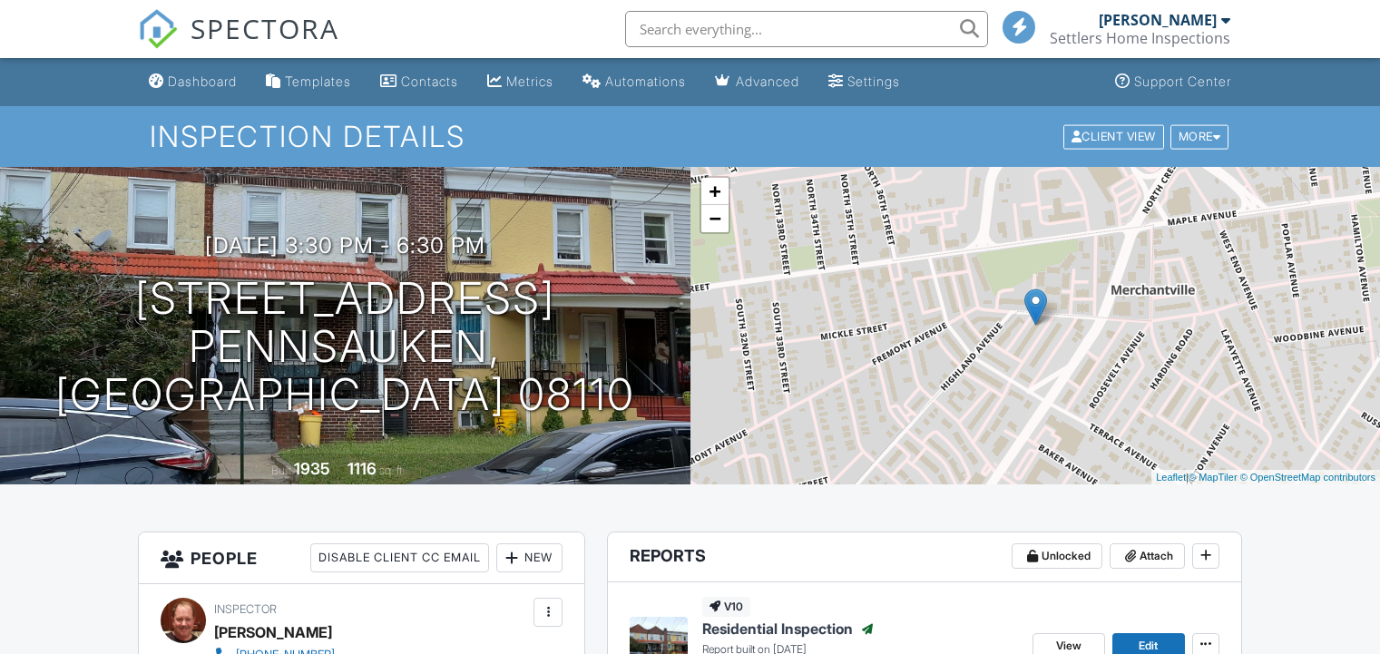
scroll to position [181, 0]
